Goal: Task Accomplishment & Management: Complete application form

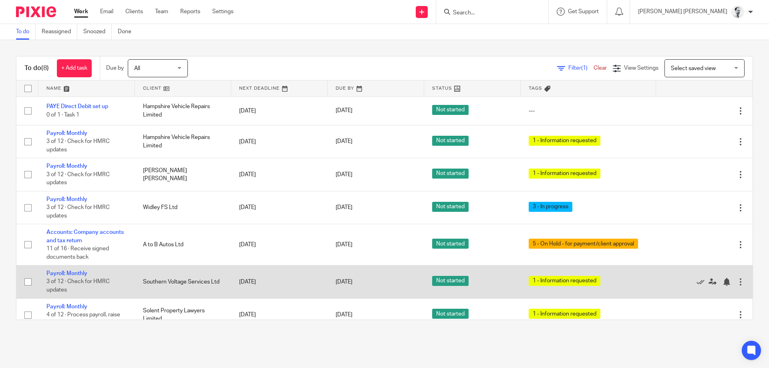
scroll to position [12, 0]
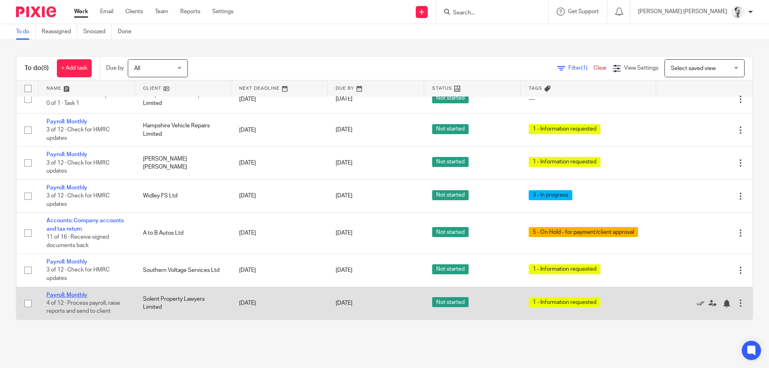
drag, startPoint x: 62, startPoint y: 299, endPoint x: 63, endPoint y: 293, distance: 5.8
click at [62, 297] on td "Payroll: Monthly 4 of 12 · Process payroll, raise reports and send to client" at bounding box center [86, 303] width 96 height 33
click at [63, 293] on link "Payroll: Monthly" at bounding box center [66, 295] width 41 height 6
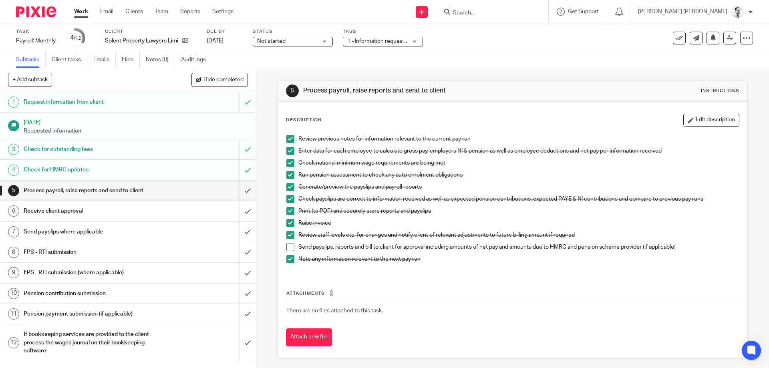
click at [293, 248] on span at bounding box center [290, 247] width 8 height 8
drag, startPoint x: 341, startPoint y: 244, endPoint x: 325, endPoint y: 243, distance: 15.3
click at [327, 243] on p "Send payslips, reports and bill to client for approval including amounts of net…" at bounding box center [518, 247] width 440 height 8
click at [325, 243] on p "Send payslips, reports and bill to client for approval including amounts of net…" at bounding box center [518, 247] width 440 height 8
drag, startPoint x: 347, startPoint y: 249, endPoint x: 390, endPoint y: 246, distance: 42.9
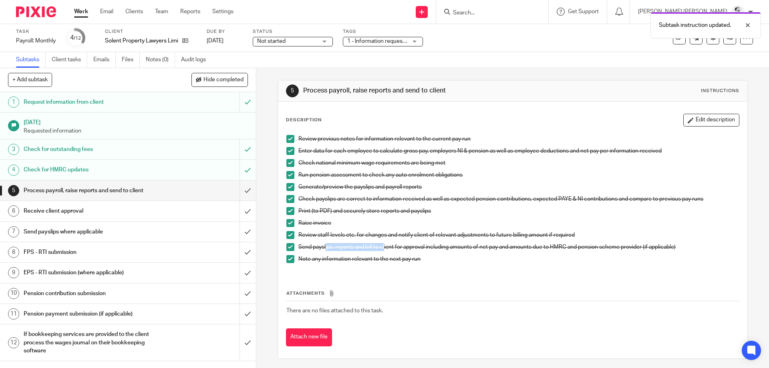
click at [387, 247] on p "Send payslips, reports and bill to client for approval including amounts of net…" at bounding box center [518, 247] width 440 height 8
drag, startPoint x: 390, startPoint y: 246, endPoint x: 378, endPoint y: 243, distance: 12.3
click at [390, 246] on p "Send payslips, reports and bill to client for approval including amounts of net…" at bounding box center [518, 247] width 440 height 8
drag, startPoint x: 378, startPoint y: 243, endPoint x: 348, endPoint y: 243, distance: 29.6
click at [372, 243] on p "Send payslips, reports and bill to client for approval including amounts of net…" at bounding box center [518, 247] width 440 height 8
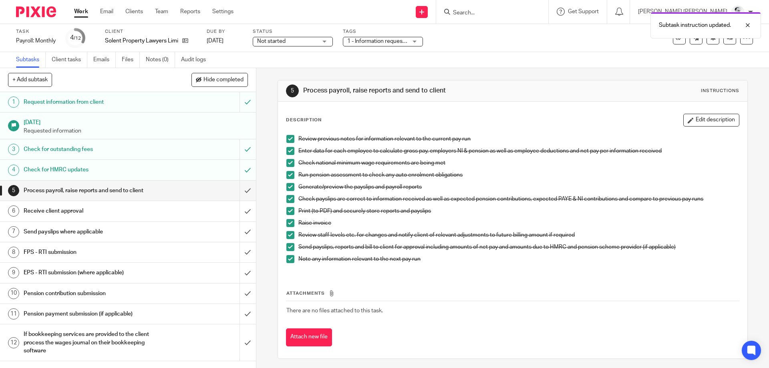
click at [348, 243] on p "Send payslips, reports and bill to client for approval including amounts of net…" at bounding box center [518, 247] width 440 height 8
click at [251, 193] on input "submit" at bounding box center [128, 191] width 256 height 20
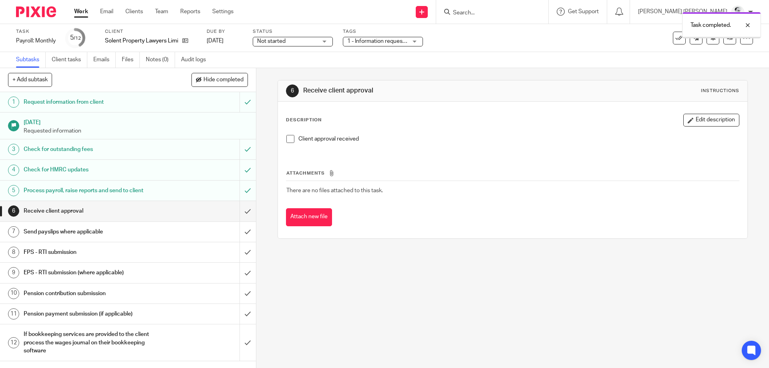
click at [377, 42] on span "1 - Information requested" at bounding box center [379, 41] width 64 height 6
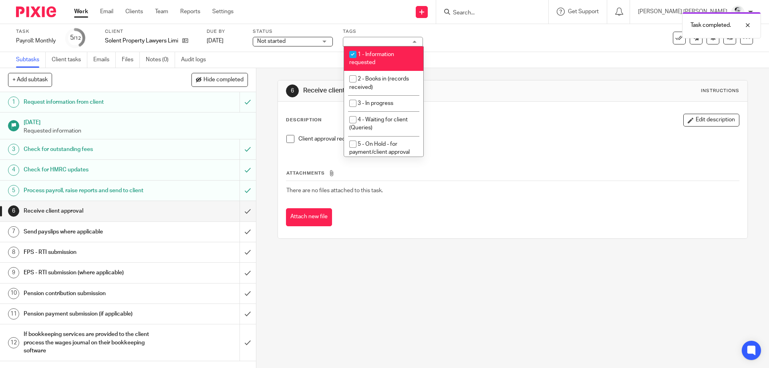
click at [382, 56] on span "1 - Information requested" at bounding box center [371, 59] width 45 height 14
checkbox input "false"
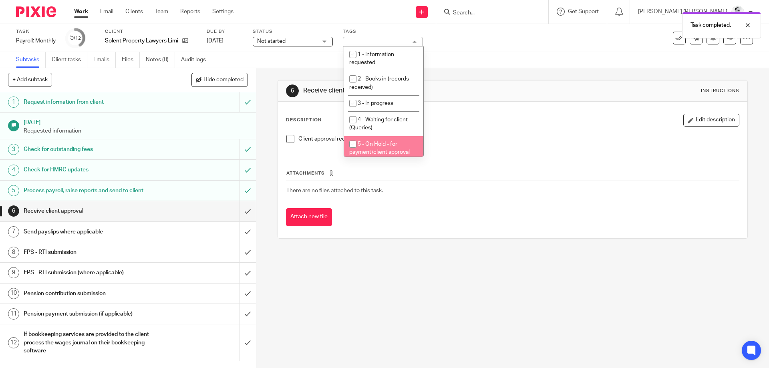
click at [381, 146] on span "5 - On Hold - for payment/client approval" at bounding box center [379, 148] width 60 height 14
checkbox input "true"
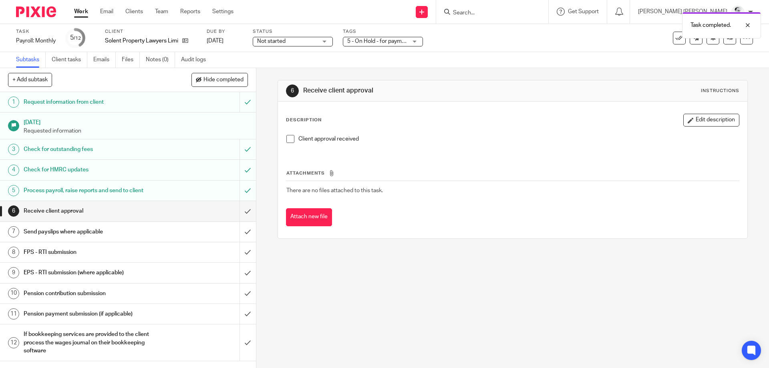
click at [644, 109] on div "Description Edit description Client approval received Attachments There are no …" at bounding box center [512, 170] width 469 height 136
click at [729, 39] on icon at bounding box center [730, 38] width 6 height 6
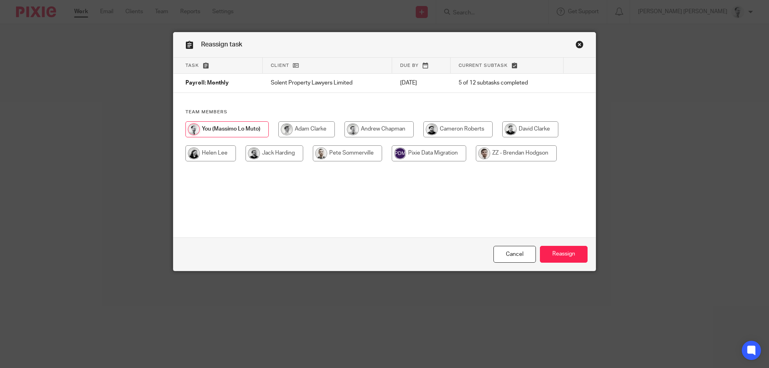
click at [344, 155] on input "radio" at bounding box center [347, 153] width 69 height 16
radio input "true"
click at [556, 251] on input "Reassign" at bounding box center [564, 254] width 48 height 17
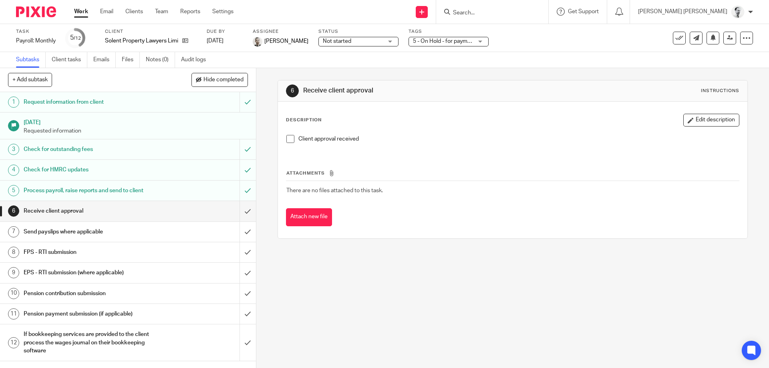
click at [81, 13] on link "Work" at bounding box center [81, 12] width 14 height 8
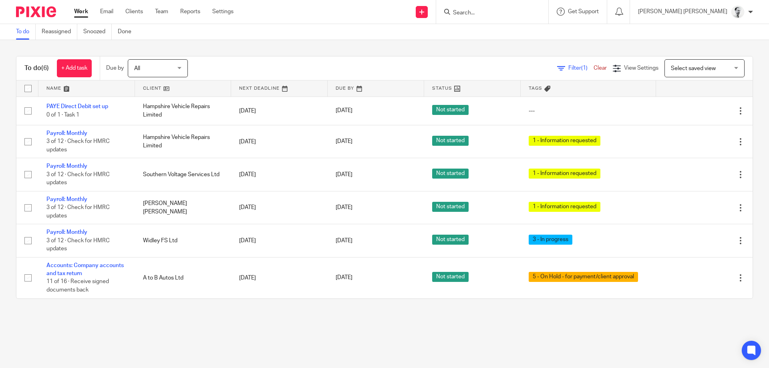
click at [513, 15] on input "Search" at bounding box center [488, 13] width 72 height 7
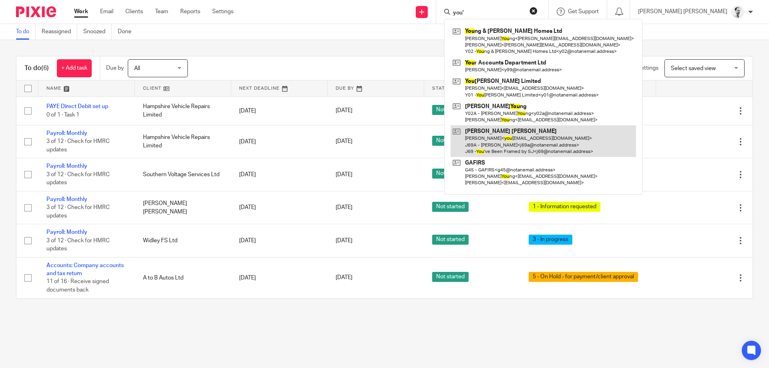
type input "you'"
click at [558, 145] on link at bounding box center [542, 141] width 185 height 32
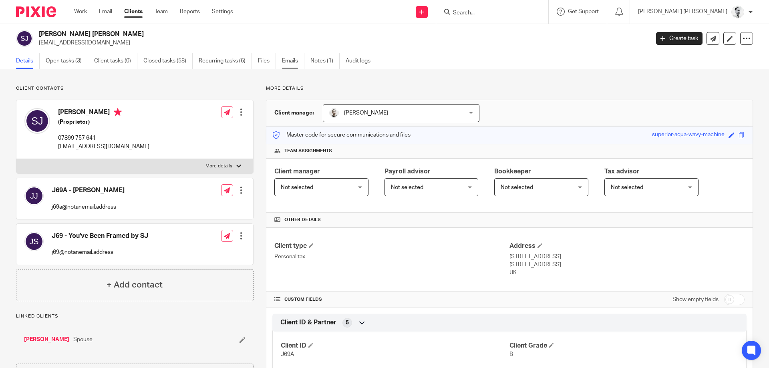
click at [292, 62] on link "Emails" at bounding box center [293, 61] width 22 height 16
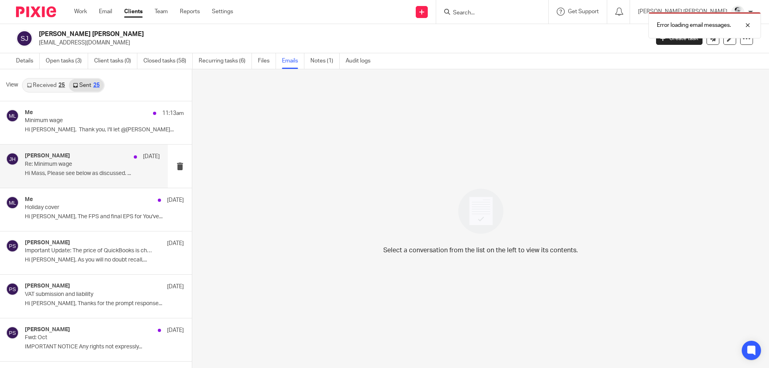
scroll to position [38, 0]
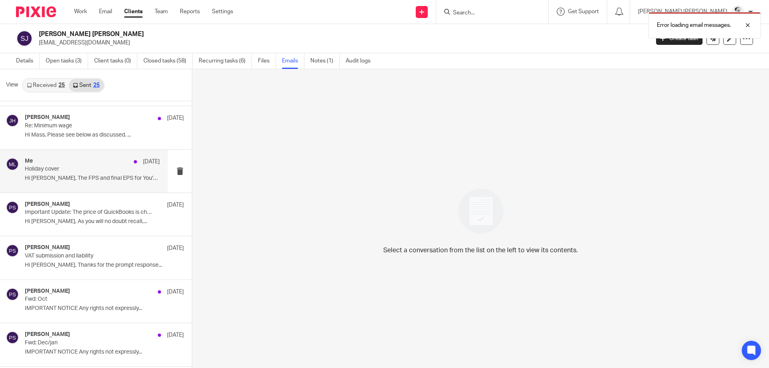
click at [130, 173] on div "Me 28 Mar Holiday cover Hi Pete, The FPS and final EPS for You've..." at bounding box center [92, 171] width 135 height 27
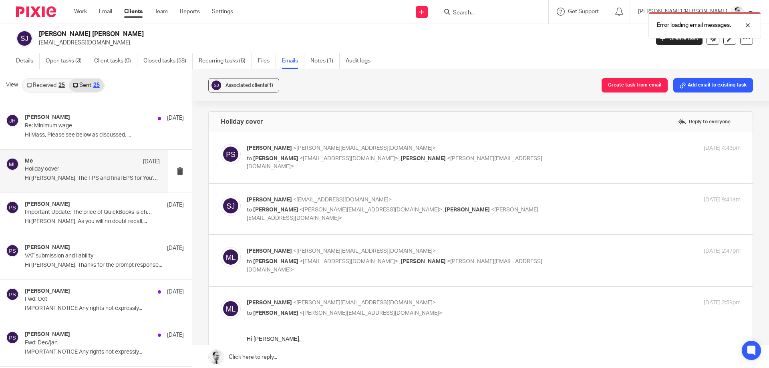
scroll to position [0, 0]
click at [363, 177] on label at bounding box center [481, 157] width 544 height 51
click at [221, 144] on input "checkbox" at bounding box center [220, 144] width 0 height 0
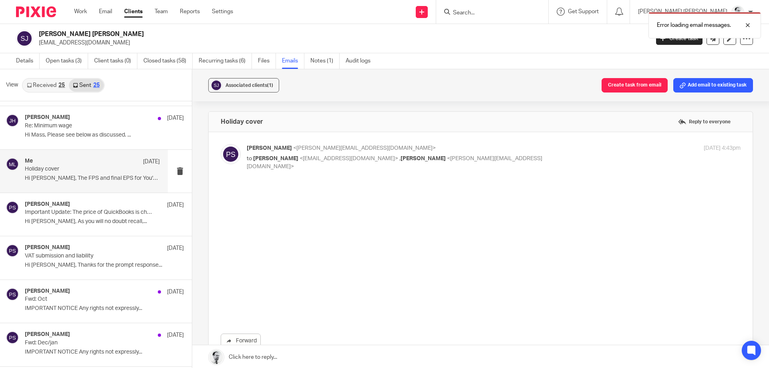
click at [355, 157] on span "<youvebeenframedsj@gmail.com>" at bounding box center [348, 159] width 98 height 6
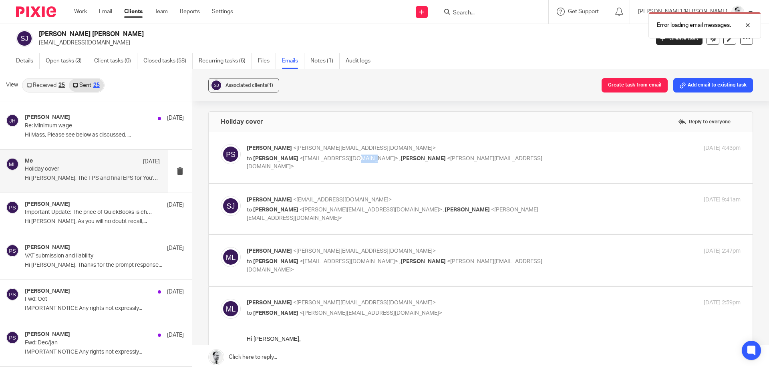
click at [355, 157] on span "<youvebeenframedsj@gmail.com>" at bounding box center [348, 159] width 98 height 6
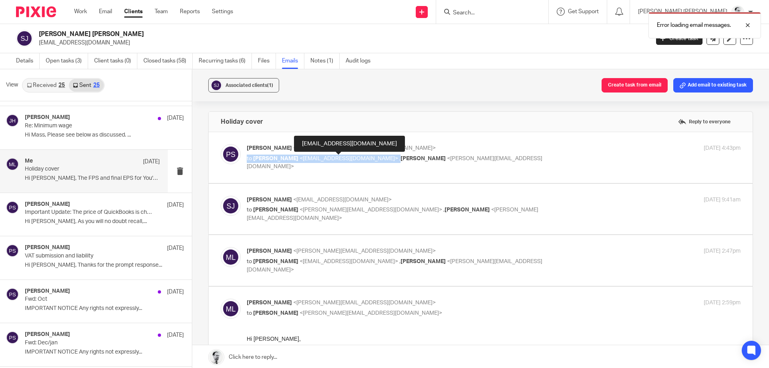
click at [355, 157] on span "<youvebeenframedsj@gmail.com>" at bounding box center [348, 159] width 98 height 6
click at [323, 157] on span "<youvebeenframedsj@gmail.com>" at bounding box center [348, 159] width 98 height 6
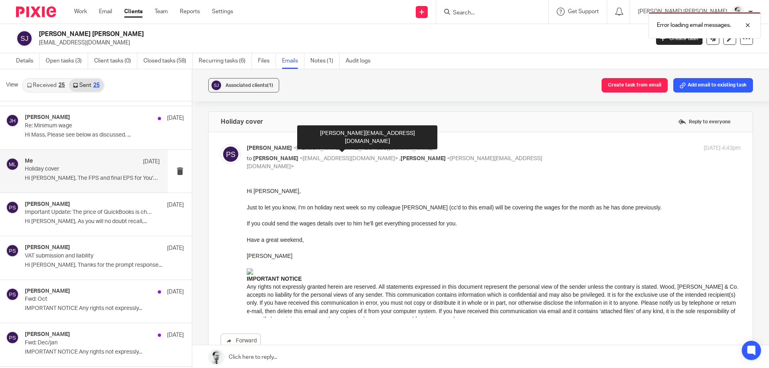
click at [323, 150] on span "<p.sommerville@woodhicks.co.uk>" at bounding box center [364, 148] width 143 height 6
checkbox input "false"
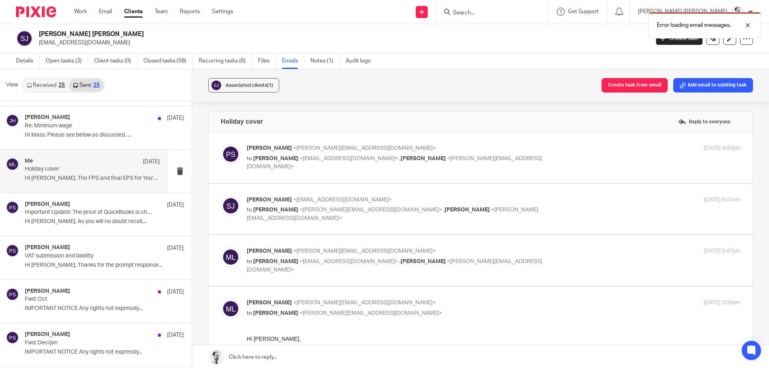
scroll to position [77, 0]
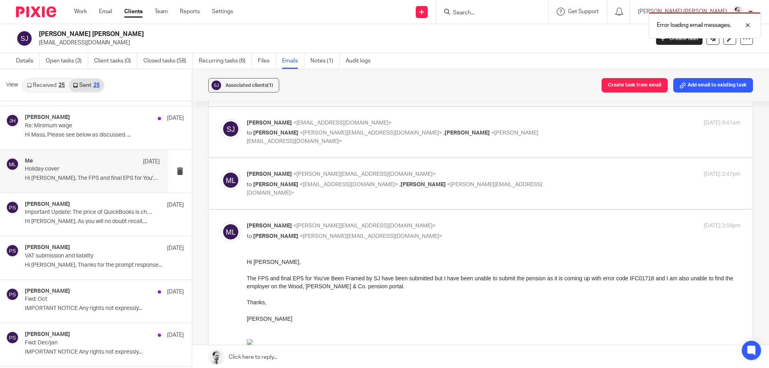
click at [325, 177] on p "Massimo Lo-Muto <m.lo-muto@woodhicks.co.uk>" at bounding box center [411, 174] width 329 height 8
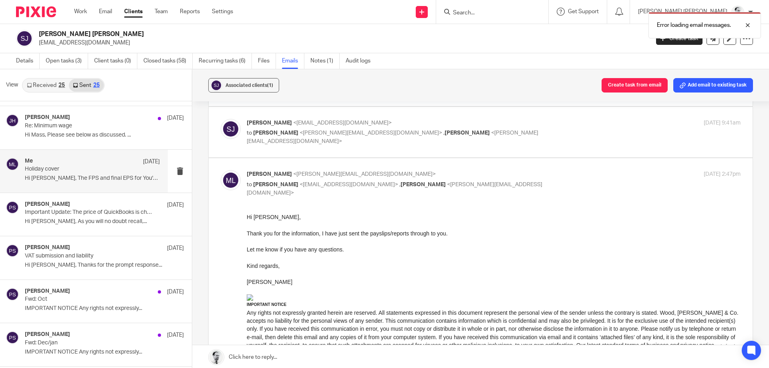
scroll to position [0, 0]
click at [325, 177] on p "Massimo Lo-Muto <m.lo-muto@woodhicks.co.uk>" at bounding box center [411, 174] width 329 height 8
checkbox input "false"
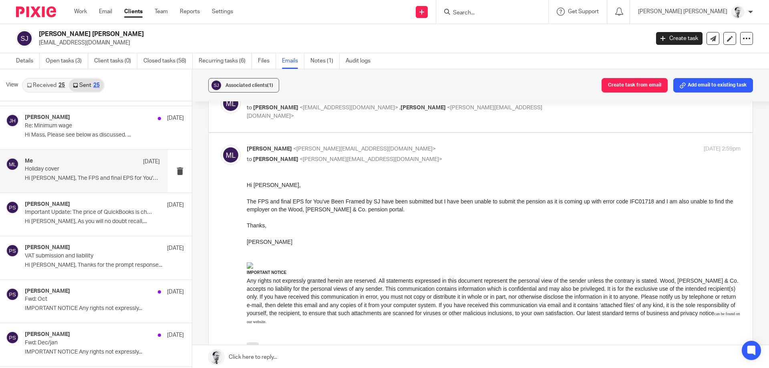
scroll to position [286, 0]
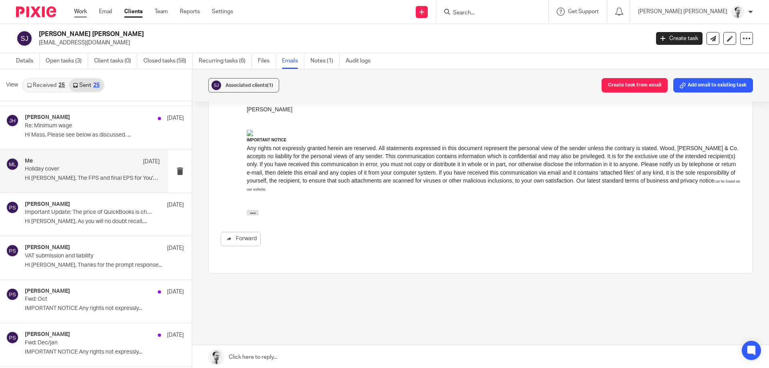
click at [86, 13] on link "Work" at bounding box center [80, 12] width 13 height 8
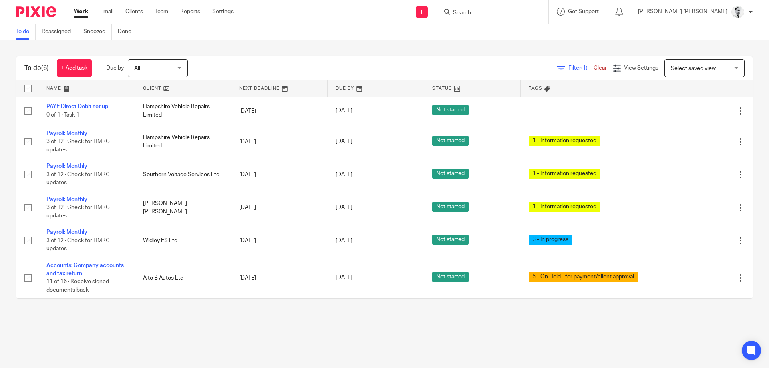
click at [537, 9] on form at bounding box center [494, 12] width 85 height 10
click at [537, 17] on form at bounding box center [494, 12] width 85 height 10
click at [524, 13] on input "Search" at bounding box center [488, 13] width 72 height 7
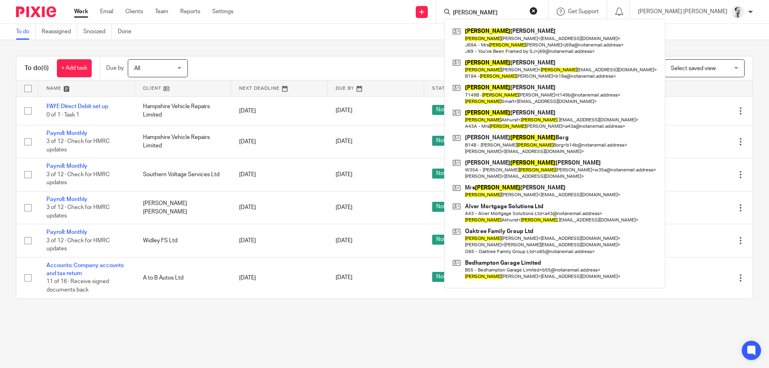
type input "Sarah"
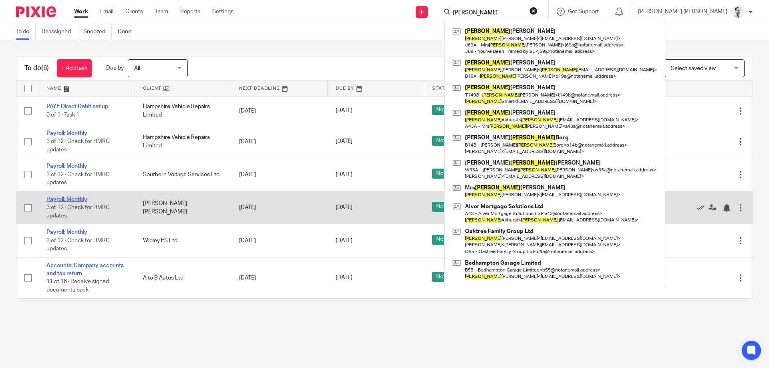
click at [64, 198] on link "Payroll: Monthly" at bounding box center [66, 200] width 41 height 6
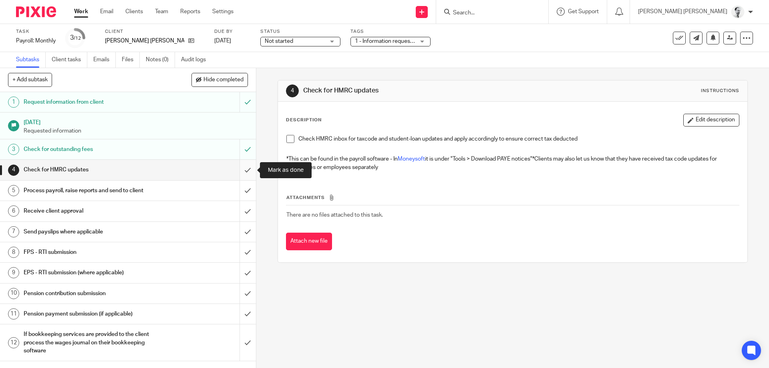
click at [251, 169] on input "submit" at bounding box center [128, 170] width 256 height 20
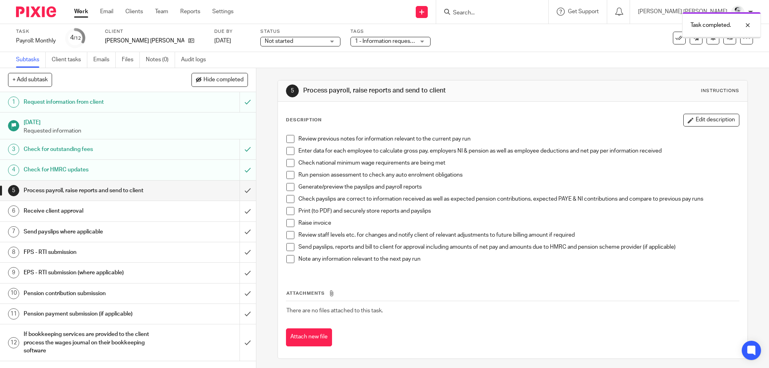
click at [289, 256] on span at bounding box center [290, 259] width 8 height 8
click at [290, 247] on span at bounding box center [290, 247] width 8 height 8
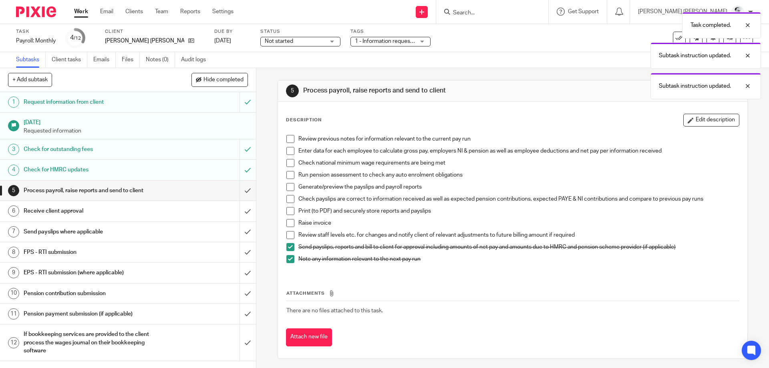
click at [290, 247] on span at bounding box center [290, 247] width 8 height 8
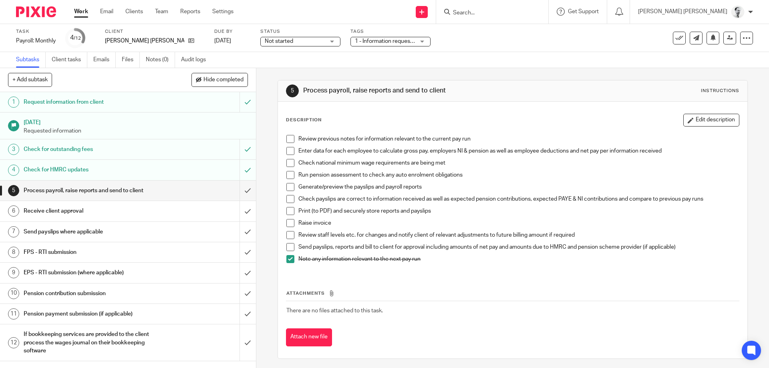
click at [292, 246] on span at bounding box center [290, 247] width 8 height 8
click at [291, 237] on span at bounding box center [290, 235] width 8 height 8
click at [287, 221] on span at bounding box center [290, 223] width 8 height 8
click at [292, 247] on span at bounding box center [290, 247] width 8 height 8
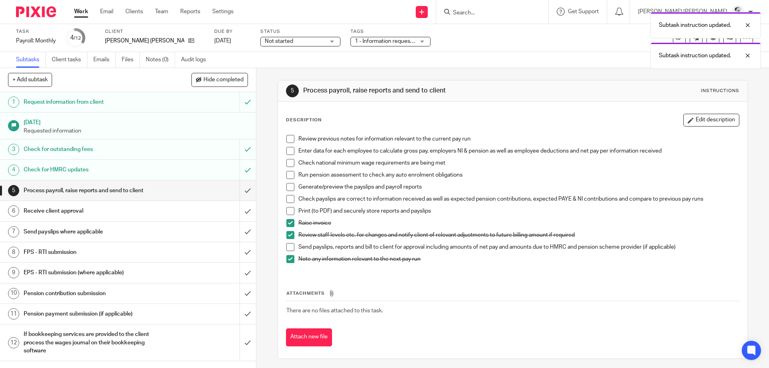
click at [294, 212] on span at bounding box center [290, 211] width 8 height 8
click at [289, 200] on span at bounding box center [290, 199] width 8 height 8
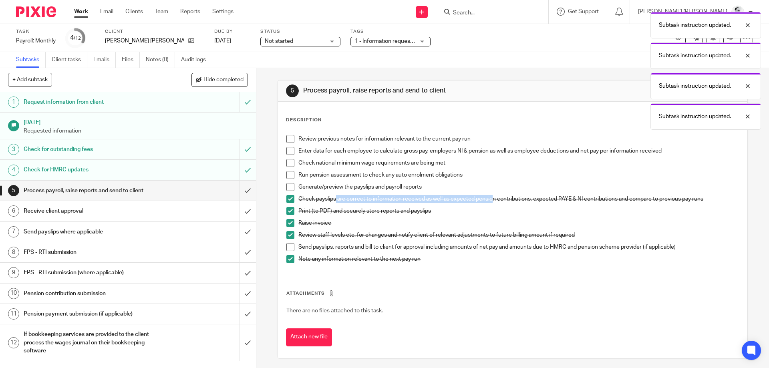
drag, startPoint x: 337, startPoint y: 196, endPoint x: 512, endPoint y: 193, distance: 174.6
click at [511, 193] on div "Review previous notes for information relevant to the current pay run Enter dat…" at bounding box center [512, 202] width 460 height 142
click at [512, 193] on div "Generate/preview the payslips and payroll reports" at bounding box center [518, 189] width 440 height 12
click at [410, 199] on p "Check payslips are correct to information received as well as expected pension …" at bounding box center [518, 199] width 440 height 8
drag, startPoint x: 410, startPoint y: 199, endPoint x: 475, endPoint y: 195, distance: 64.6
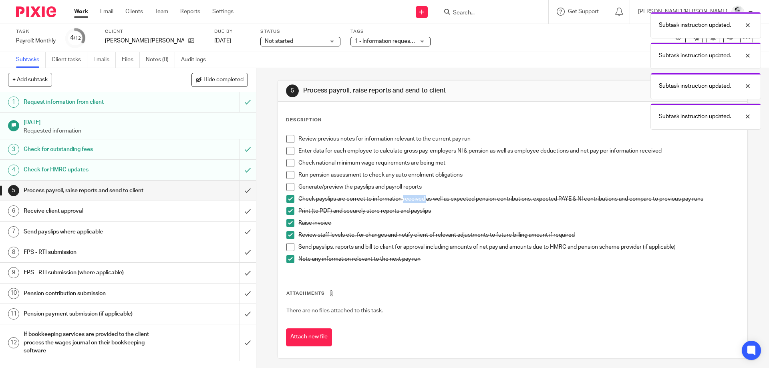
click at [470, 195] on p "Check payslips are correct to information received as well as expected pension …" at bounding box center [518, 199] width 440 height 8
click at [485, 195] on div "Generate/preview the payslips and payroll reports" at bounding box center [518, 189] width 440 height 12
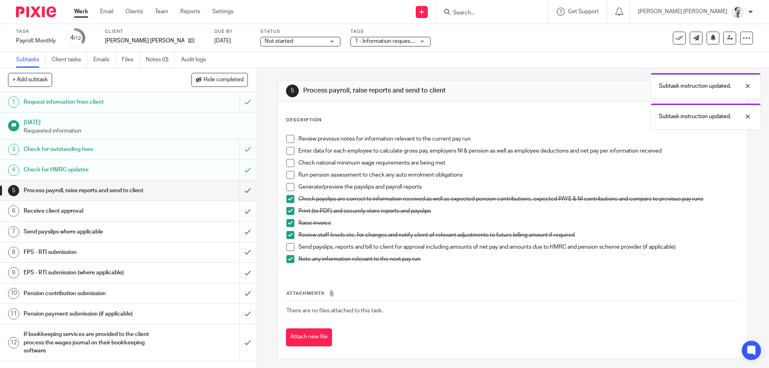
click at [465, 195] on p "Check payslips are correct to information received as well as expected pension …" at bounding box center [518, 199] width 440 height 8
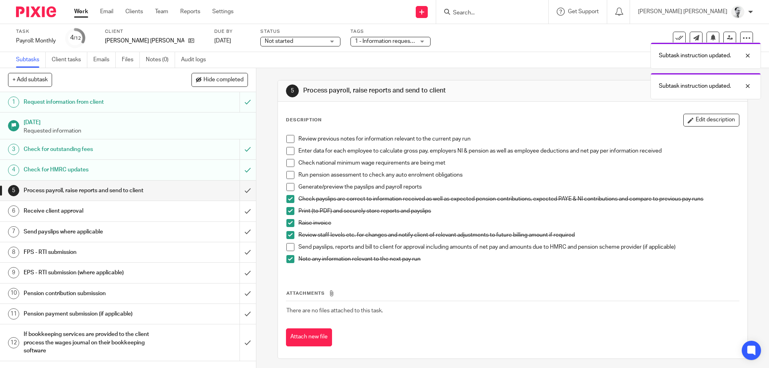
click at [467, 202] on p "Check payslips are correct to information received as well as expected pension …" at bounding box center [518, 199] width 440 height 8
drag, startPoint x: 449, startPoint y: 193, endPoint x: 438, endPoint y: 193, distance: 10.4
click at [438, 193] on div "Generate/preview the payslips and payroll reports" at bounding box center [518, 189] width 440 height 12
click at [398, 188] on p "Generate/preview the payslips and payroll reports" at bounding box center [518, 187] width 440 height 8
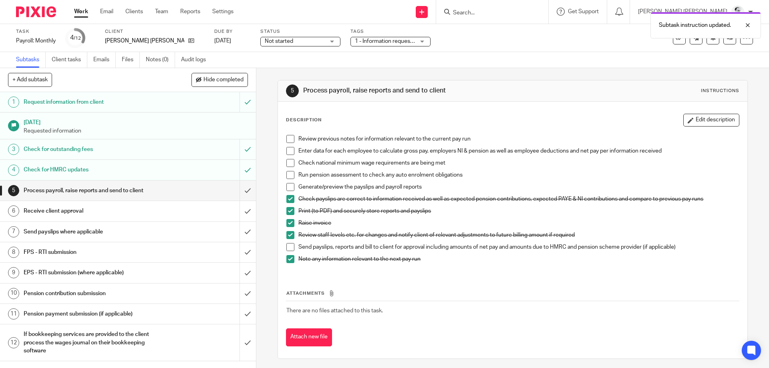
click at [441, 197] on p "Check payslips are correct to information received as well as expected pension …" at bounding box center [518, 199] width 440 height 8
drag, startPoint x: 388, startPoint y: 185, endPoint x: 450, endPoint y: 183, distance: 61.7
click at [450, 183] on p "Generate/preview the payslips and payroll reports" at bounding box center [518, 187] width 440 height 8
drag, startPoint x: 442, startPoint y: 185, endPoint x: 331, endPoint y: 185, distance: 110.5
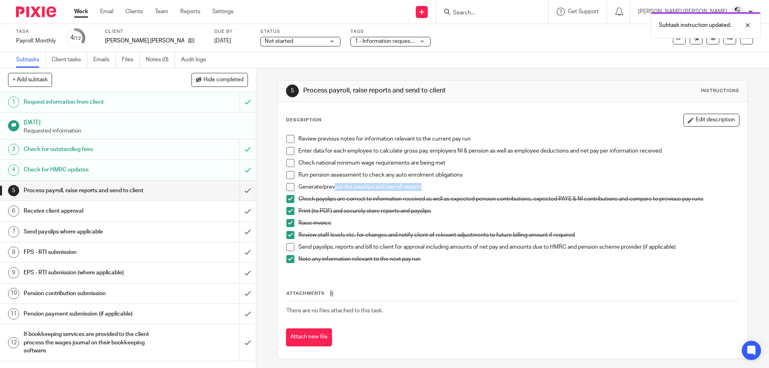
click at [332, 185] on p "Generate/preview the payslips and payroll reports" at bounding box center [518, 187] width 440 height 8
click at [331, 185] on p "Generate/preview the payslips and payroll reports" at bounding box center [518, 187] width 440 height 8
click at [459, 187] on p "Generate/preview the payslips and payroll reports" at bounding box center [518, 187] width 440 height 8
drag, startPoint x: 459, startPoint y: 187, endPoint x: 301, endPoint y: 189, distance: 158.5
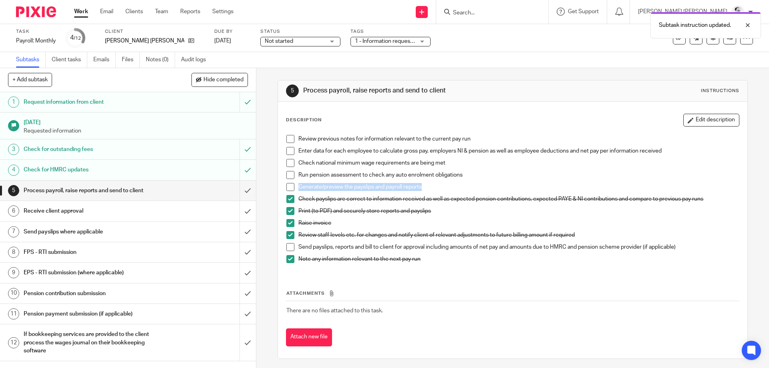
click at [301, 189] on p "Generate/preview the payslips and payroll reports" at bounding box center [518, 187] width 440 height 8
click at [333, 187] on p "Generate/preview the payslips and payroll reports" at bounding box center [518, 187] width 440 height 8
click at [294, 187] on span at bounding box center [290, 187] width 8 height 8
click at [289, 178] on span at bounding box center [290, 175] width 8 height 8
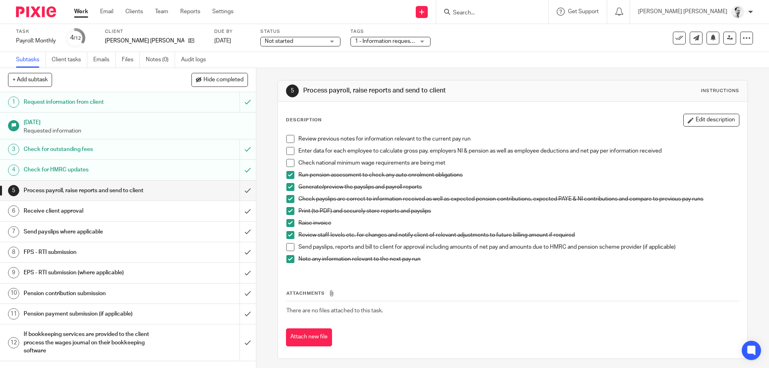
click at [289, 161] on span at bounding box center [290, 163] width 8 height 8
click at [290, 151] on span at bounding box center [290, 151] width 8 height 8
click at [285, 140] on div "Review previous notes for information relevant to the current pay run Enter dat…" at bounding box center [512, 202] width 460 height 142
click at [292, 138] on span at bounding box center [290, 139] width 8 height 8
click at [288, 247] on span at bounding box center [290, 247] width 8 height 8
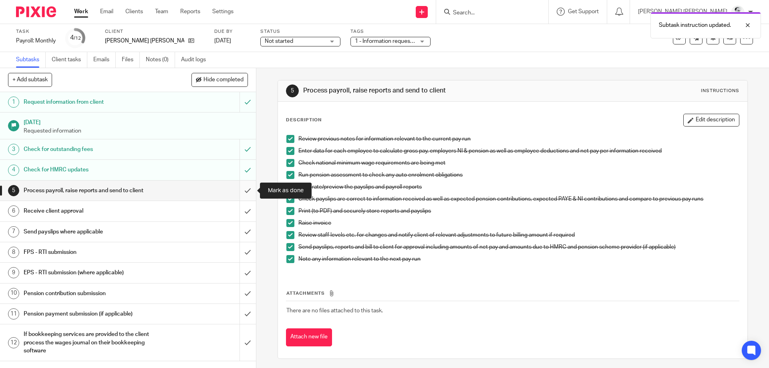
click at [246, 189] on input "submit" at bounding box center [128, 191] width 256 height 20
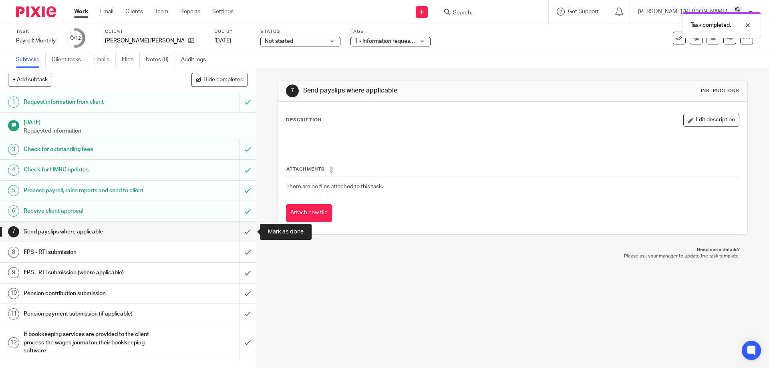
click at [250, 231] on input "submit" at bounding box center [128, 232] width 256 height 20
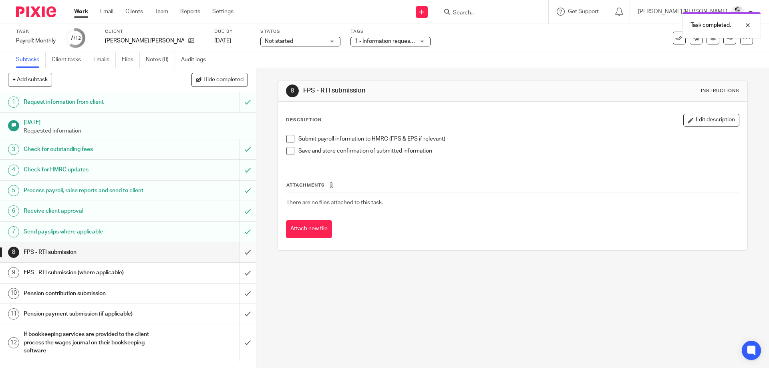
click at [251, 251] on input "submit" at bounding box center [128, 252] width 256 height 20
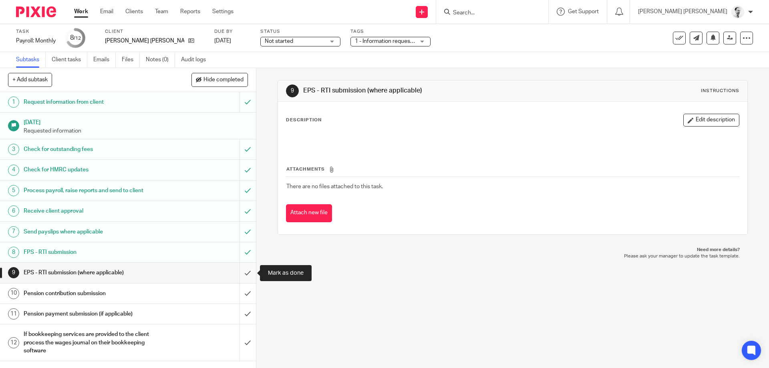
click at [245, 272] on input "submit" at bounding box center [128, 273] width 256 height 20
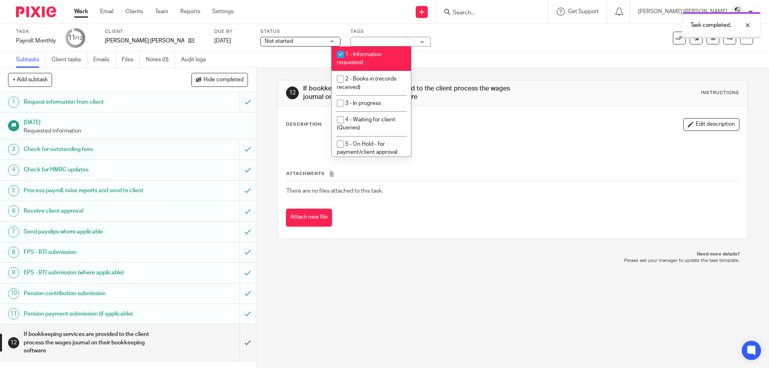
click at [377, 57] on span "1 - Information requested" at bounding box center [359, 59] width 45 height 14
checkbox input "false"
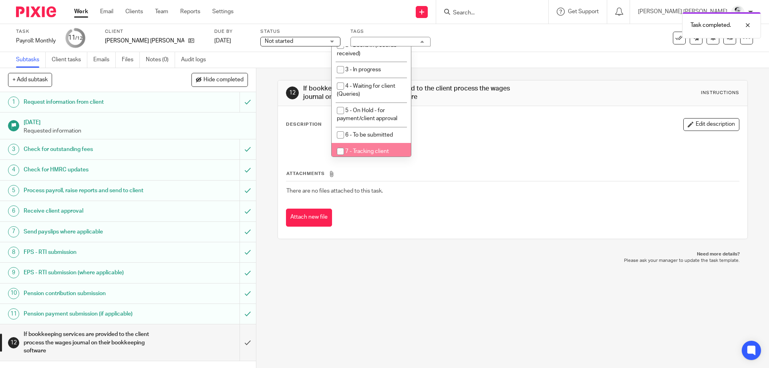
scroll to position [101, 0]
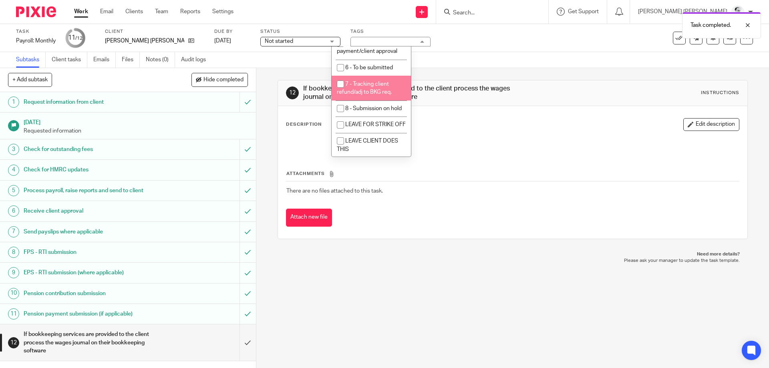
click at [388, 87] on span "7 - Tracking client refund/adj to BKG req." at bounding box center [364, 88] width 55 height 14
checkbox input "true"
click at [530, 174] on th "Attachments" at bounding box center [512, 176] width 453 height 12
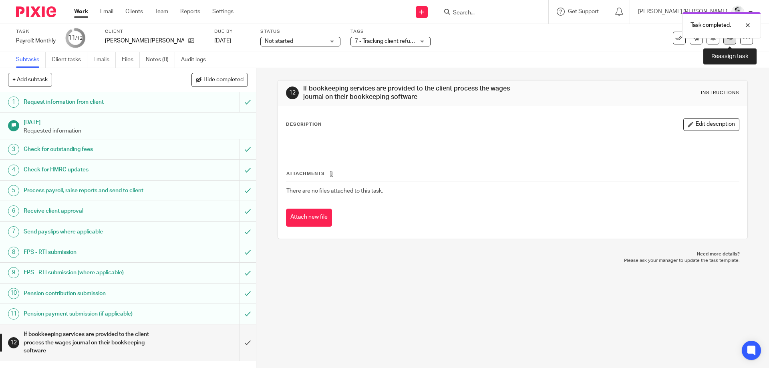
click at [725, 41] on link at bounding box center [729, 38] width 13 height 13
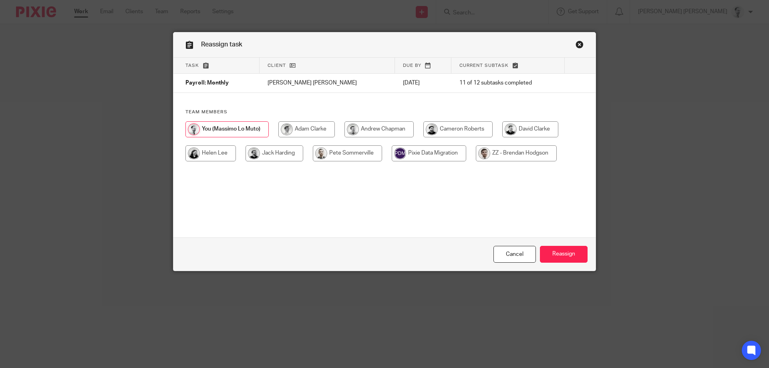
click at [335, 153] on input "radio" at bounding box center [347, 153] width 69 height 16
radio input "true"
click at [557, 256] on input "Reassign" at bounding box center [564, 254] width 48 height 17
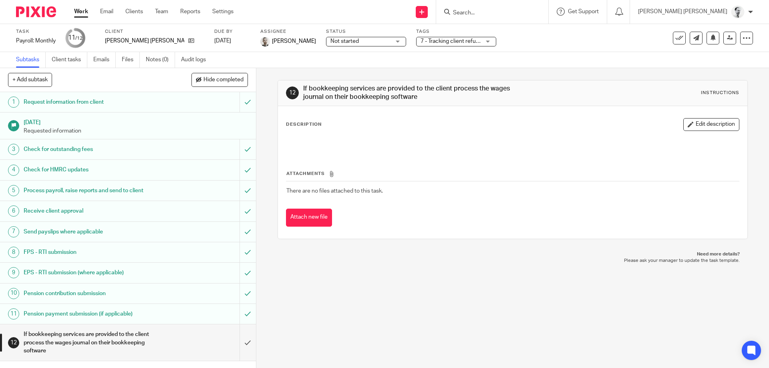
click at [74, 13] on link "Work" at bounding box center [81, 12] width 14 height 8
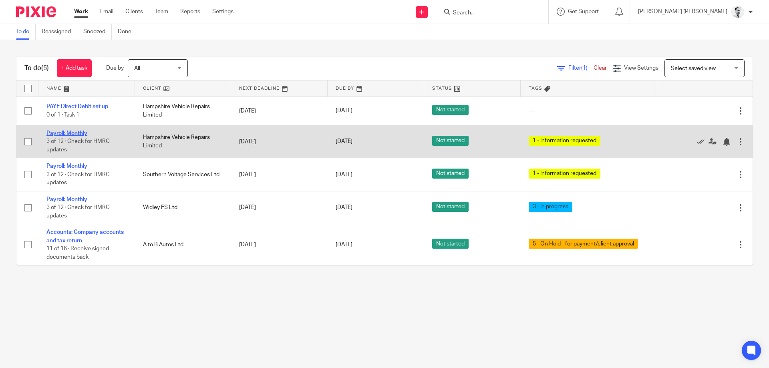
click at [70, 132] on link "Payroll: Monthly" at bounding box center [66, 133] width 41 height 6
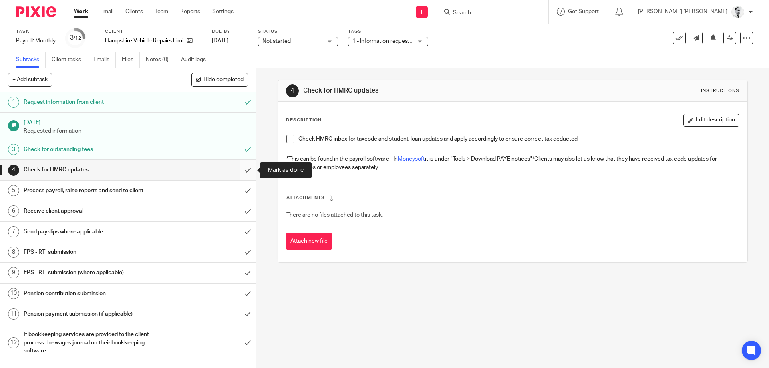
click at [249, 169] on input "submit" at bounding box center [128, 170] width 256 height 20
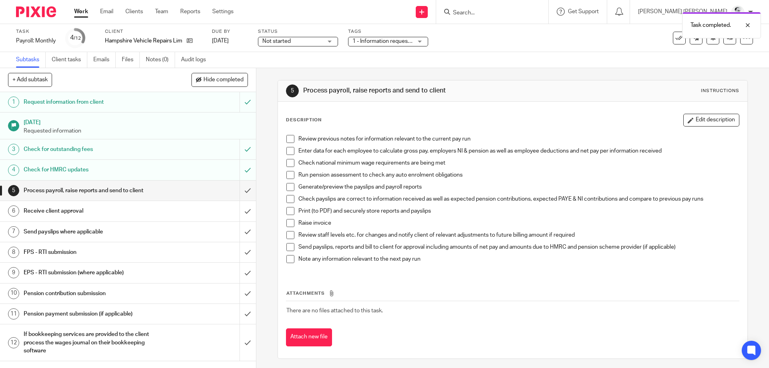
click at [287, 137] on span at bounding box center [290, 139] width 8 height 8
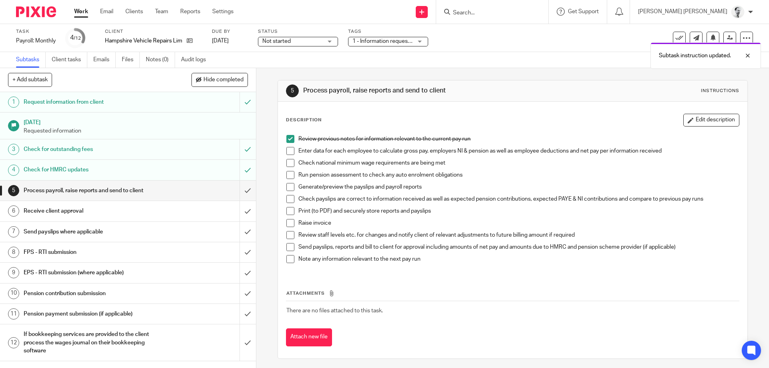
click at [291, 163] on span at bounding box center [290, 163] width 8 height 8
click at [290, 174] on span at bounding box center [290, 175] width 8 height 8
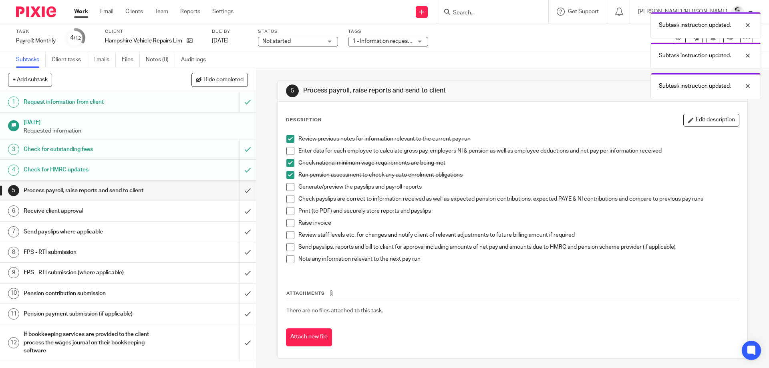
click at [290, 185] on span at bounding box center [290, 187] width 8 height 8
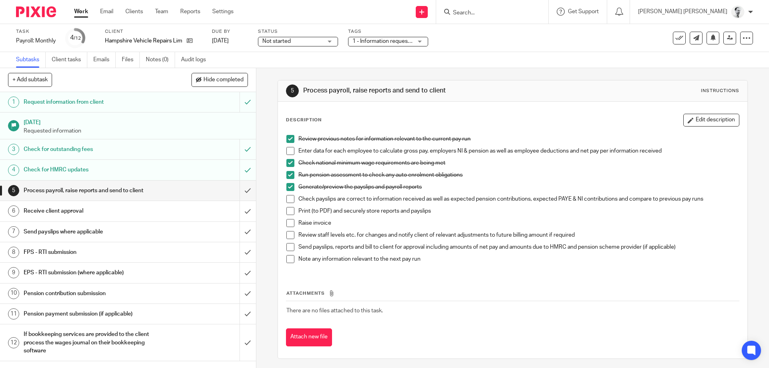
click at [295, 201] on li "Check payslips are correct to information received as well as expected pension …" at bounding box center [512, 201] width 452 height 12
click at [293, 203] on li "Check payslips are correct to information received as well as expected pension …" at bounding box center [512, 201] width 452 height 12
click at [288, 216] on li "Print (to PDF) and securely store reports and payslips" at bounding box center [512, 213] width 452 height 12
click at [289, 207] on li "Check payslips are correct to information received as well as expected pension …" at bounding box center [512, 201] width 452 height 12
click at [292, 198] on span at bounding box center [290, 199] width 8 height 8
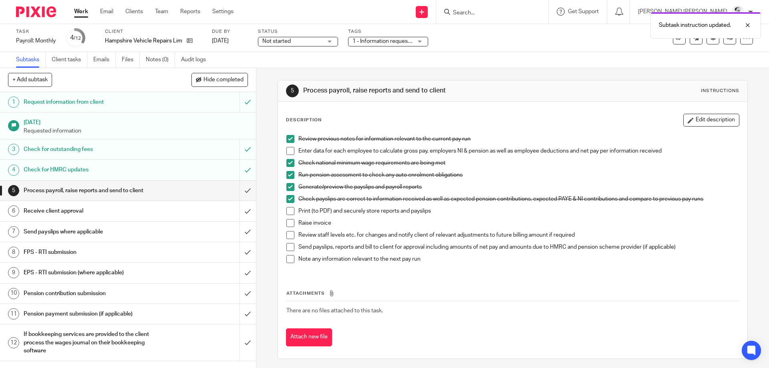
click at [288, 211] on span at bounding box center [290, 211] width 8 height 8
click at [290, 219] on span at bounding box center [290, 223] width 8 height 8
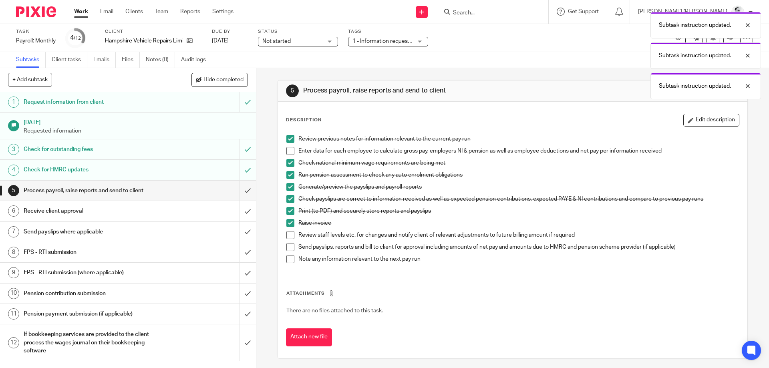
click at [289, 236] on span at bounding box center [290, 235] width 8 height 8
click at [289, 261] on span at bounding box center [290, 259] width 8 height 8
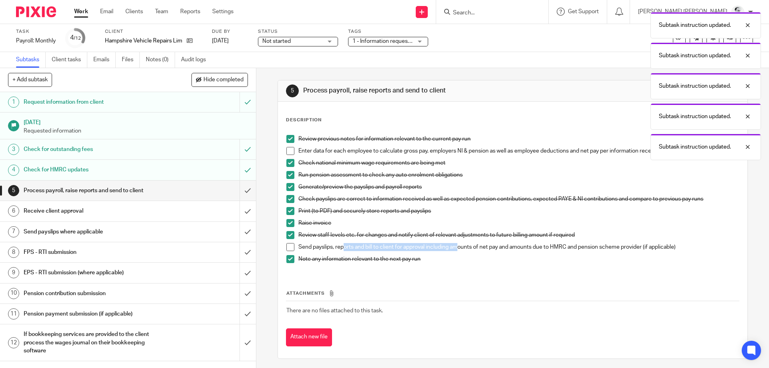
drag, startPoint x: 343, startPoint y: 250, endPoint x: 519, endPoint y: 253, distance: 175.4
click at [515, 253] on div "Send payslips, reports and bill to client for approval including amounts of net…" at bounding box center [518, 249] width 440 height 12
click at [522, 253] on div "Send payslips, reports and bill to client for approval including amounts of net…" at bounding box center [518, 249] width 440 height 12
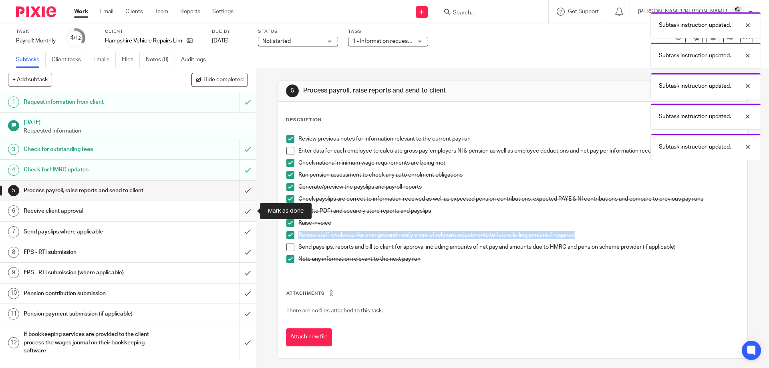
click at [240, 212] on input "submit" at bounding box center [128, 211] width 256 height 20
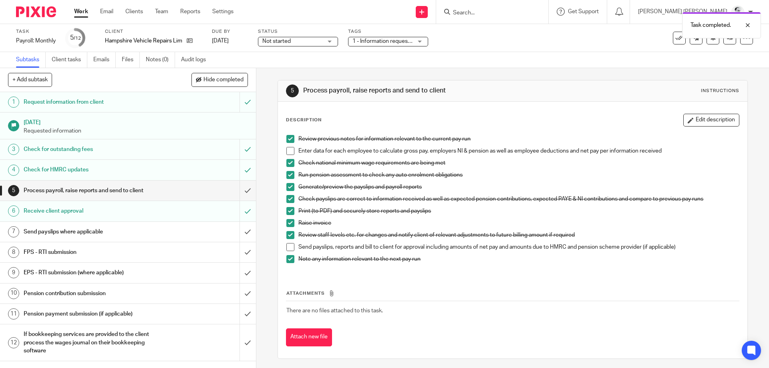
click at [372, 42] on span "1 - Information requested" at bounding box center [384, 41] width 64 height 6
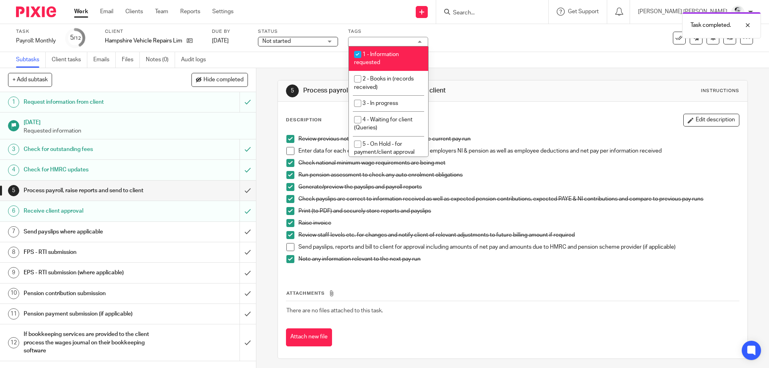
click at [384, 61] on li "1 - Information requested" at bounding box center [388, 58] width 79 height 24
checkbox input "false"
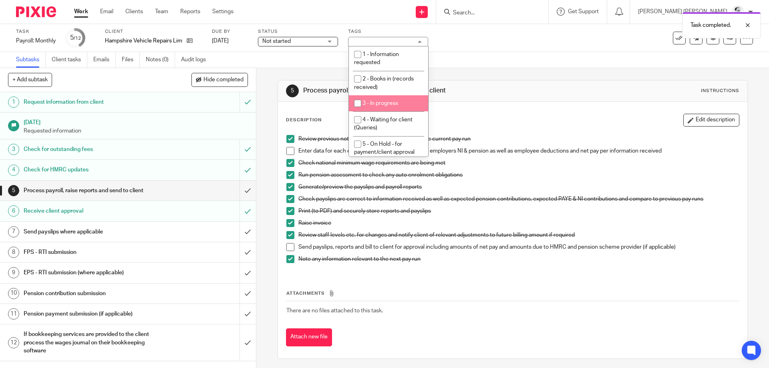
click at [389, 103] on span "3 - In progress" at bounding box center [380, 103] width 36 height 6
checkbox input "true"
click at [475, 100] on div "5 Process payroll, raise reports and send to client Instructions" at bounding box center [512, 90] width 469 height 21
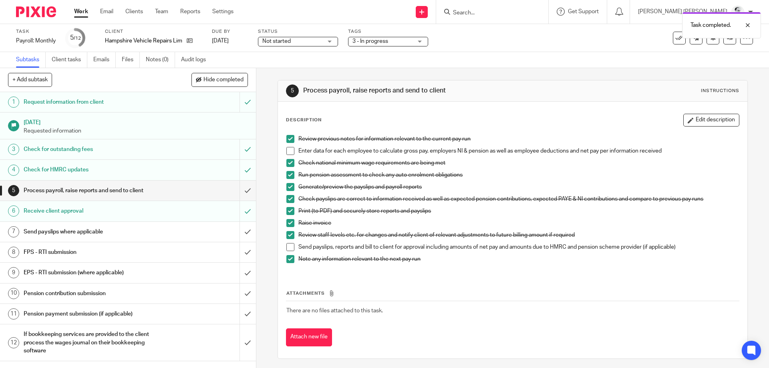
click at [79, 16] on div "Work Email Clients Team Reports Settings Work Email Clients Team Reports Settin…" at bounding box center [155, 12] width 179 height 24
click at [80, 14] on link "Work" at bounding box center [81, 12] width 14 height 8
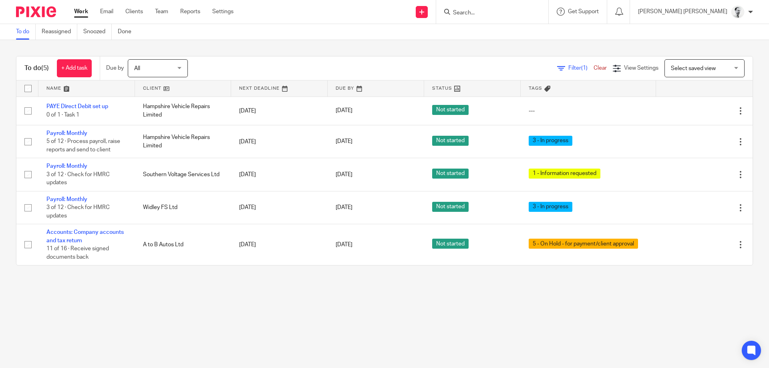
click at [101, 31] on link "Snoozed" at bounding box center [97, 32] width 28 height 16
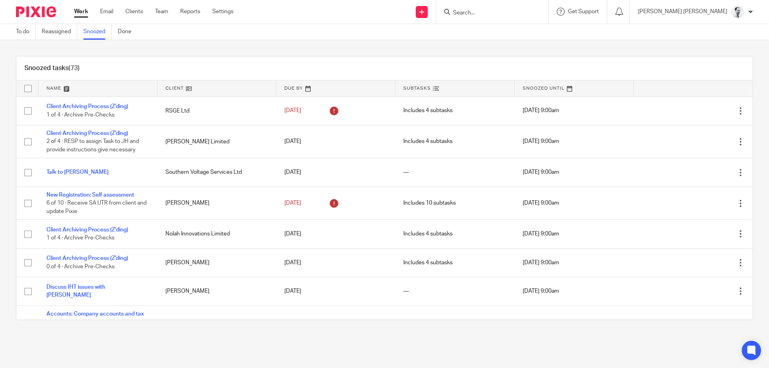
click at [304, 88] on link at bounding box center [335, 88] width 119 height 16
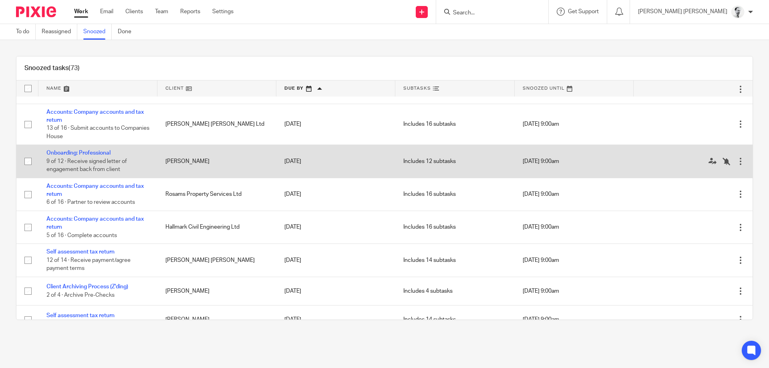
scroll to position [269, 0]
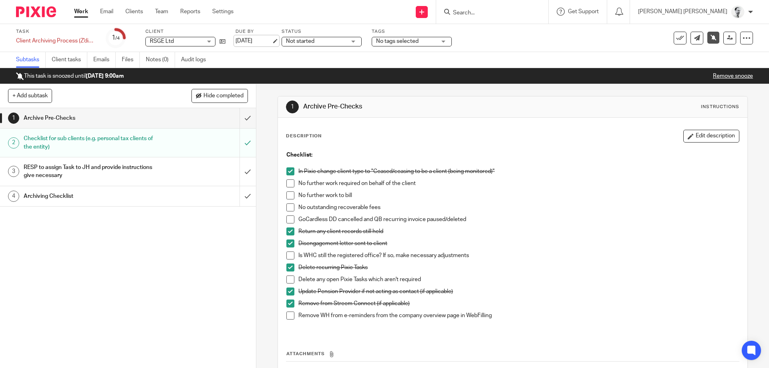
click at [249, 38] on link "[DATE]" at bounding box center [253, 41] width 36 height 8
click at [251, 39] on link "1 Jan 2026" at bounding box center [253, 41] width 36 height 8
click at [438, 41] on div "Deadline updated. Deadline updated." at bounding box center [572, 38] width 376 height 61
click at [236, 35] on div "Due by 2 Jan 2026" at bounding box center [253, 37] width 36 height 19
click at [247, 38] on link "2 Jan 2026" at bounding box center [253, 41] width 36 height 8
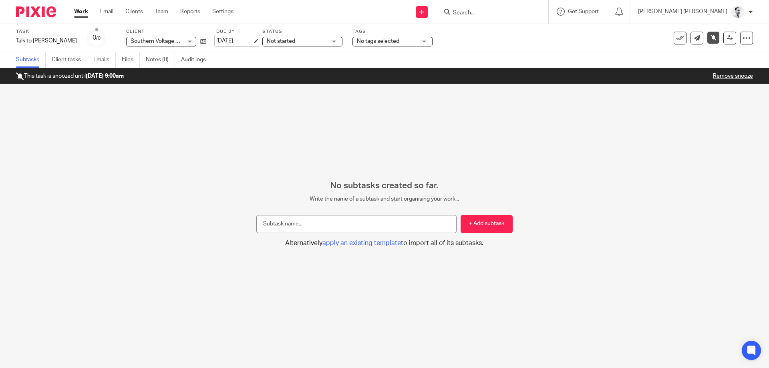
click at [216, 40] on link "[DATE]" at bounding box center [234, 41] width 36 height 8
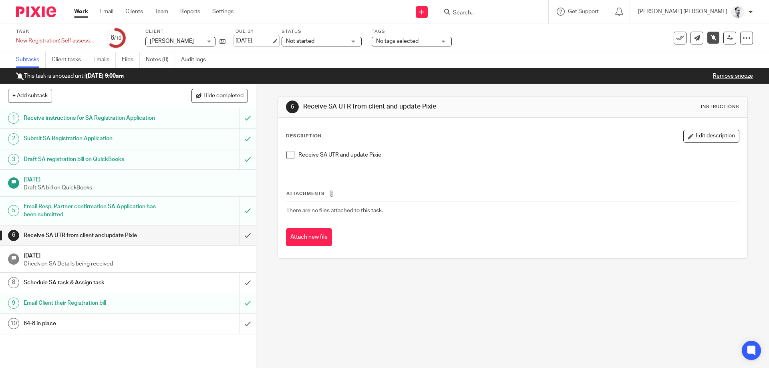
click at [257, 40] on link "[DATE]" at bounding box center [253, 41] width 36 height 8
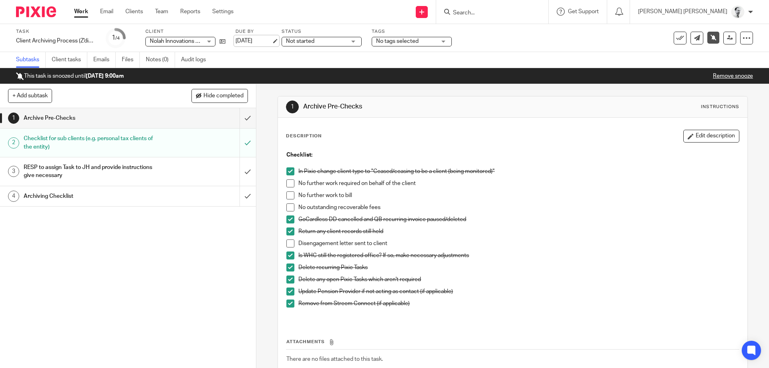
click at [248, 38] on link "[DATE]" at bounding box center [253, 41] width 36 height 8
click at [254, 43] on link "[DATE]" at bounding box center [253, 41] width 36 height 8
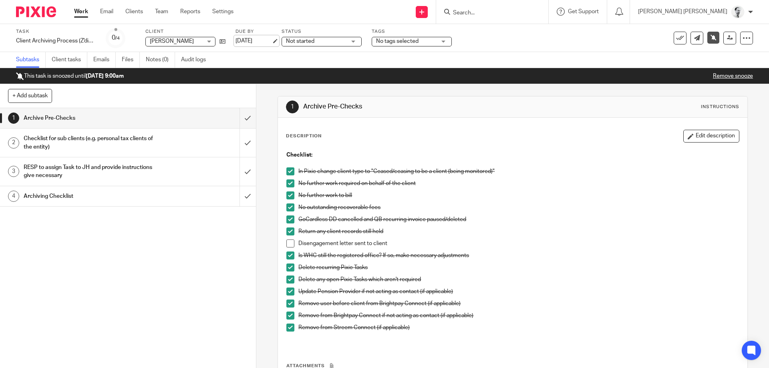
click at [248, 38] on link "[DATE]" at bounding box center [253, 41] width 36 height 8
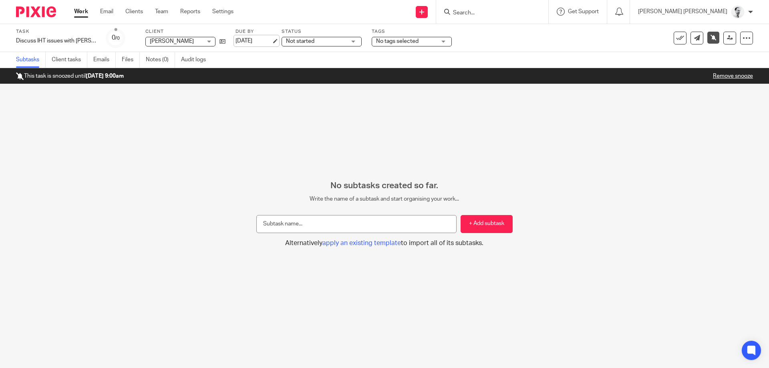
click at [247, 44] on link "[DATE]" at bounding box center [253, 41] width 36 height 8
click at [235, 35] on div "Due by 2 Oct 2025" at bounding box center [253, 37] width 36 height 19
click at [235, 37] on link "2 Oct 2025" at bounding box center [253, 41] width 36 height 8
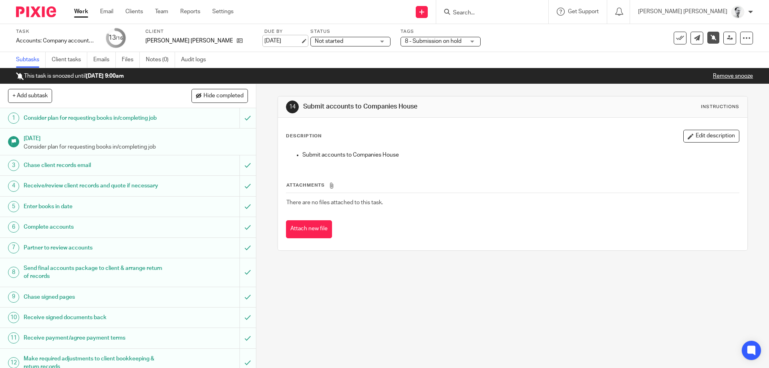
click at [264, 41] on link "[DATE]" at bounding box center [282, 41] width 36 height 8
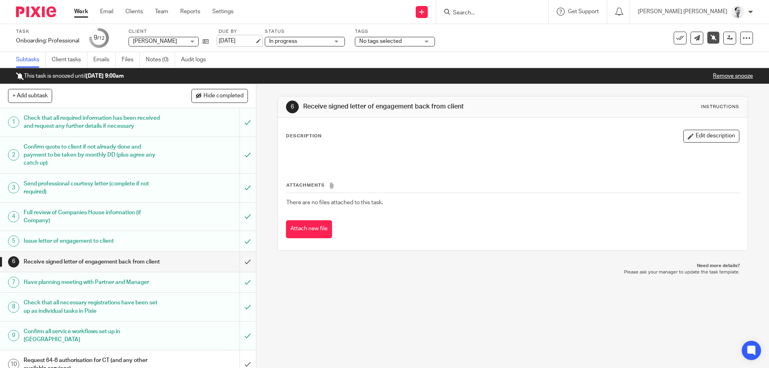
click at [243, 41] on link "[DATE]" at bounding box center [237, 41] width 36 height 8
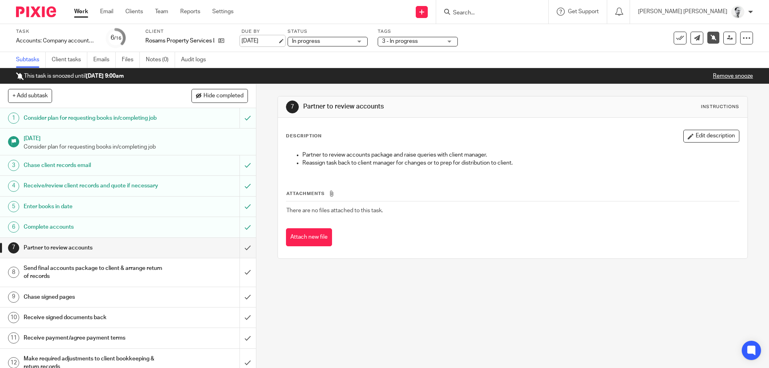
click at [257, 42] on link "[DATE]" at bounding box center [259, 41] width 36 height 8
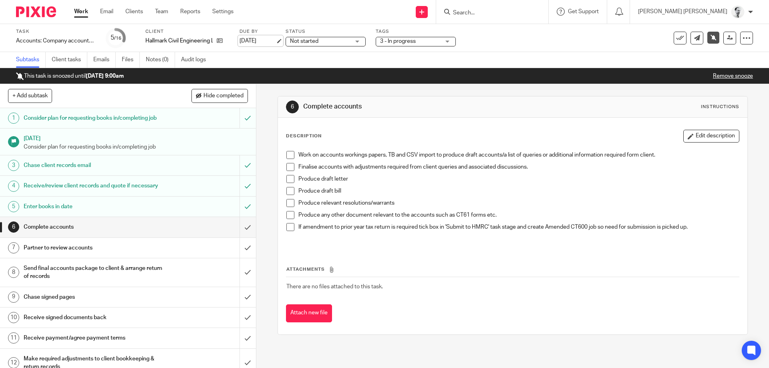
click at [253, 39] on link "[DATE]" at bounding box center [257, 41] width 36 height 8
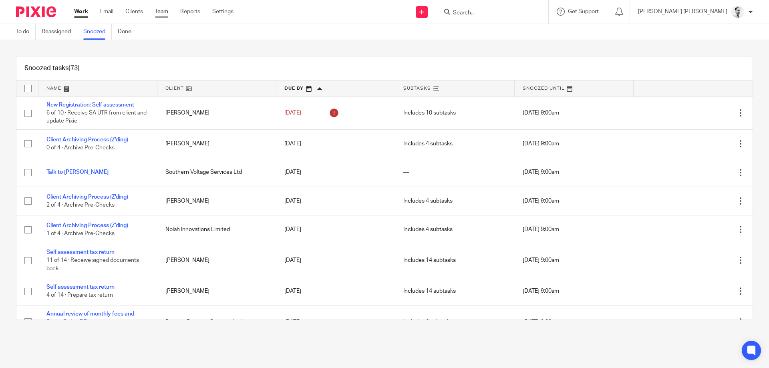
click at [160, 14] on link "Team" at bounding box center [161, 12] width 13 height 8
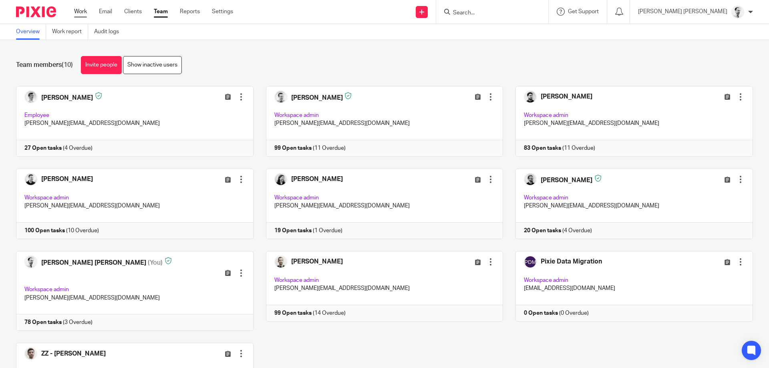
click at [74, 8] on link "Work" at bounding box center [80, 12] width 13 height 8
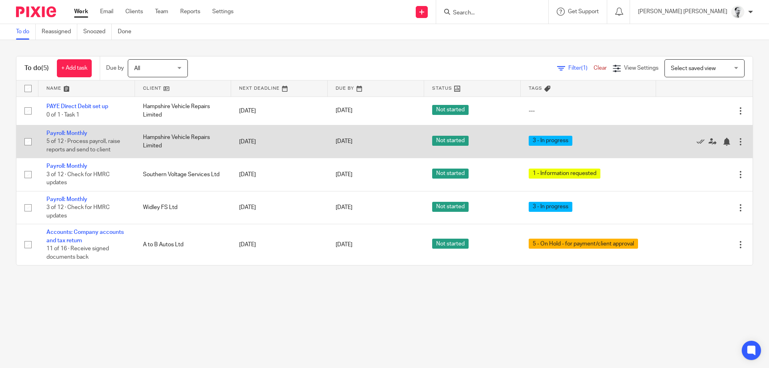
click at [64, 130] on td "Payroll: Monthly 5 of 12 · Process payroll, raise reports and send to client" at bounding box center [86, 141] width 96 height 33
click at [66, 134] on link "Payroll: Monthly" at bounding box center [66, 133] width 41 height 6
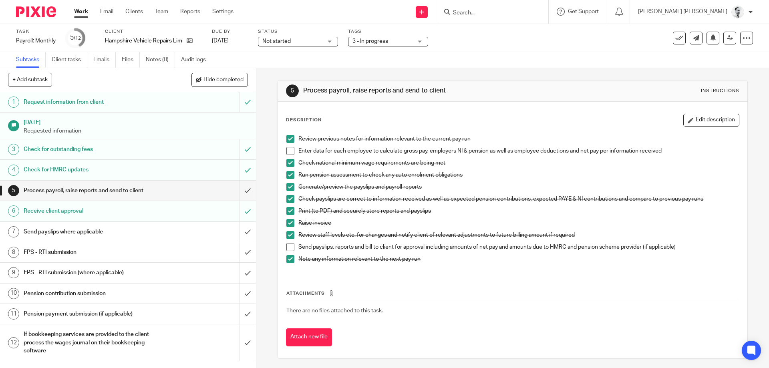
click at [290, 247] on span at bounding box center [290, 247] width 8 height 8
click at [292, 246] on span at bounding box center [290, 247] width 8 height 8
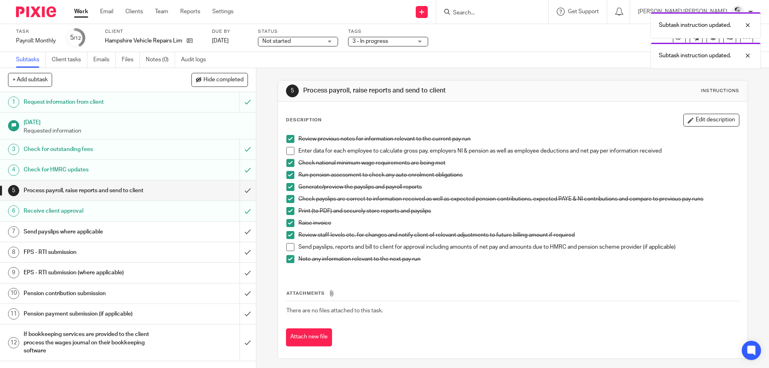
click at [288, 246] on span at bounding box center [290, 247] width 8 height 8
click at [326, 247] on p "Send payslips, reports and bill to client for approval including amounts of net…" at bounding box center [518, 247] width 440 height 8
click at [393, 250] on p "Send payslips, reports and bill to client for approval including amounts of net…" at bounding box center [518, 247] width 440 height 8
click at [397, 250] on p "Send payslips, reports and bill to client for approval including amounts of net…" at bounding box center [518, 247] width 440 height 8
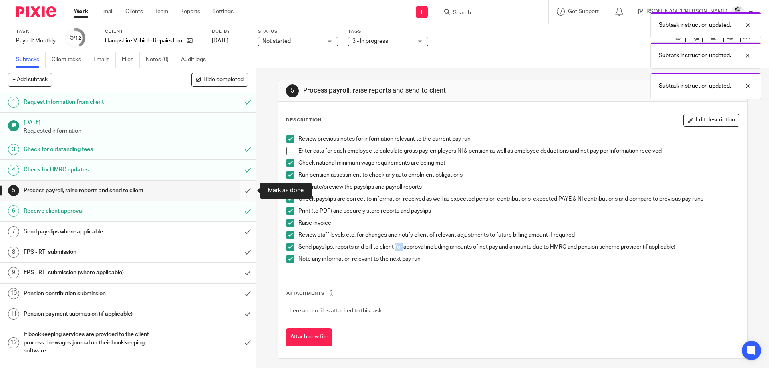
click at [245, 190] on input "submit" at bounding box center [128, 191] width 256 height 20
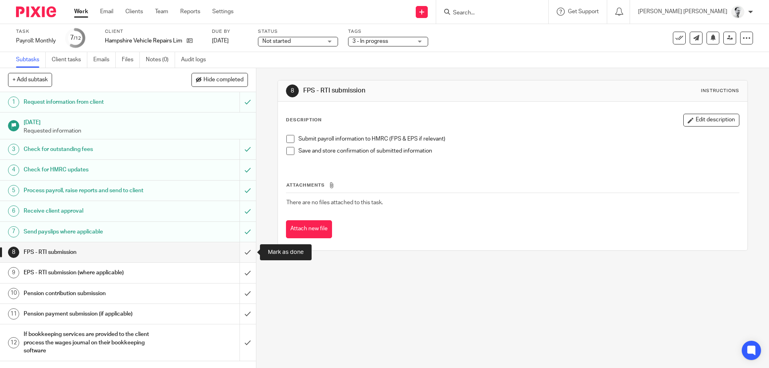
click at [243, 248] on input "submit" at bounding box center [128, 252] width 256 height 20
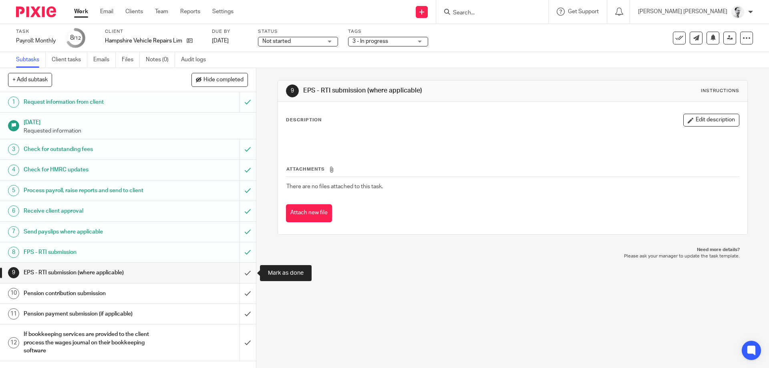
click at [248, 272] on input "submit" at bounding box center [128, 273] width 256 height 20
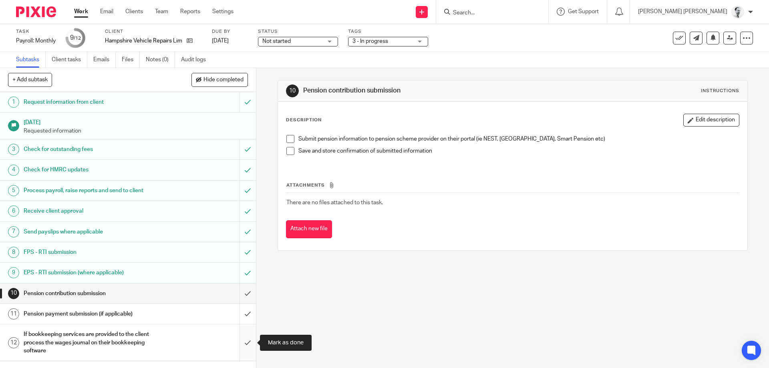
click at [251, 343] on input "submit" at bounding box center [128, 342] width 256 height 36
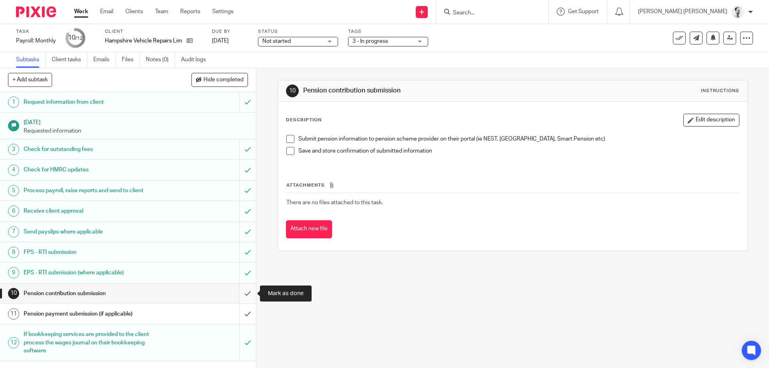
click at [251, 296] on input "submit" at bounding box center [128, 293] width 256 height 20
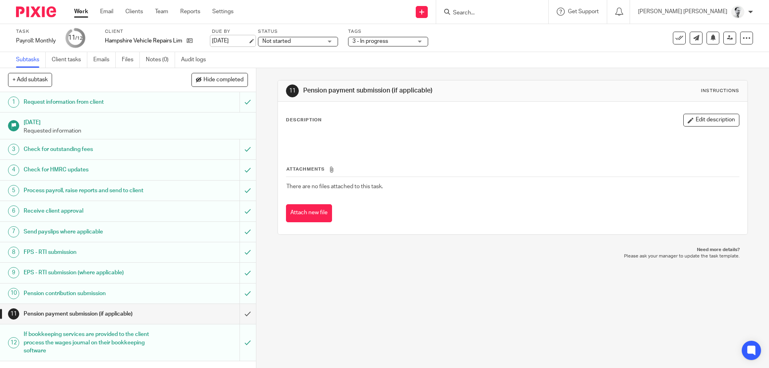
click at [234, 45] on link "[DATE]" at bounding box center [230, 41] width 36 height 8
click at [402, 72] on div "11 Pension payment submission (if applicable) Instructions Description Edit des…" at bounding box center [512, 157] width 470 height 179
click at [386, 40] on span "3 - In progress" at bounding box center [370, 41] width 36 height 6
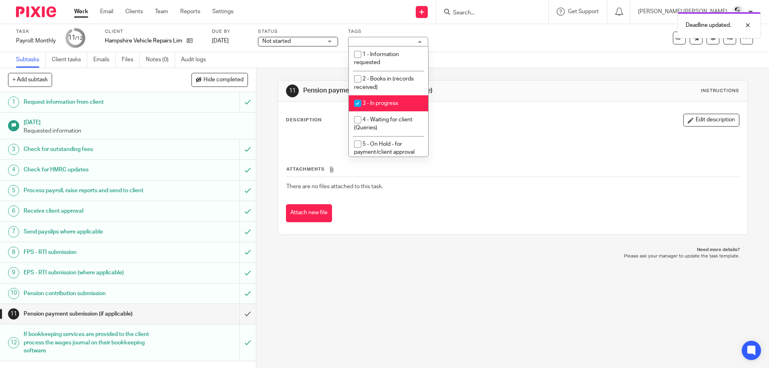
click at [508, 112] on div "Description Edit description Attachments There are no files attached to this ta…" at bounding box center [512, 168] width 469 height 132
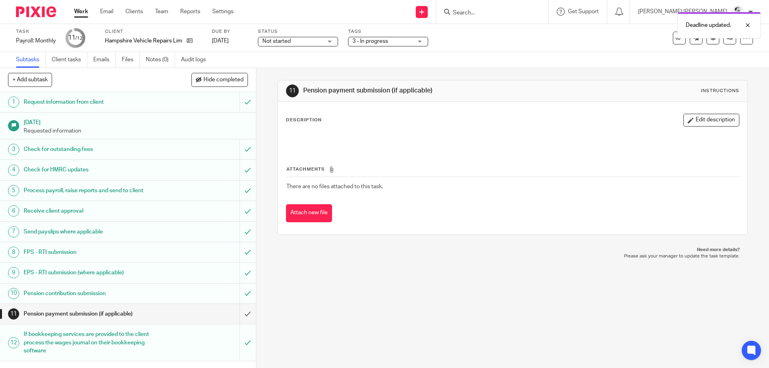
click at [388, 42] on span "3 - In progress" at bounding box center [370, 41] width 36 height 6
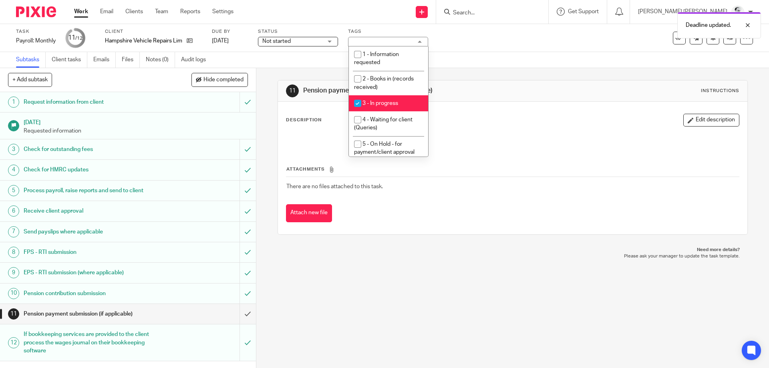
click at [392, 39] on div "3 - In progress" at bounding box center [388, 42] width 80 height 10
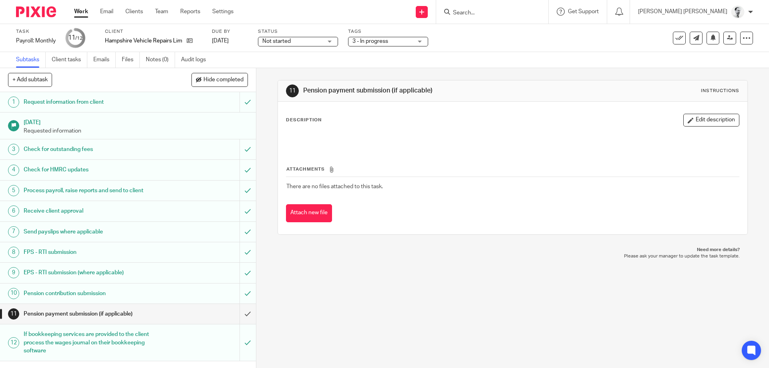
click at [91, 14] on ul "Work Email Clients Team Reports Settings" at bounding box center [159, 12] width 171 height 8
click at [81, 14] on link "Work" at bounding box center [81, 12] width 14 height 8
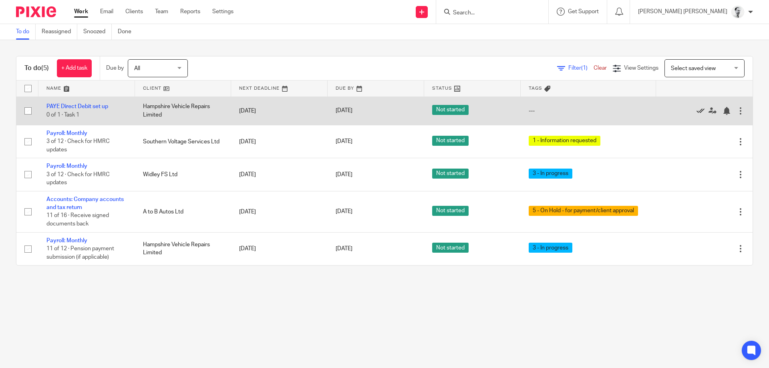
click at [701, 109] on icon at bounding box center [700, 111] width 8 height 8
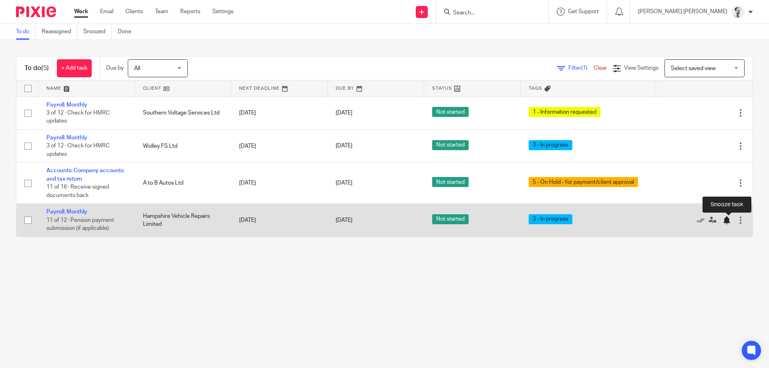
click at [731, 222] on div at bounding box center [728, 220] width 12 height 8
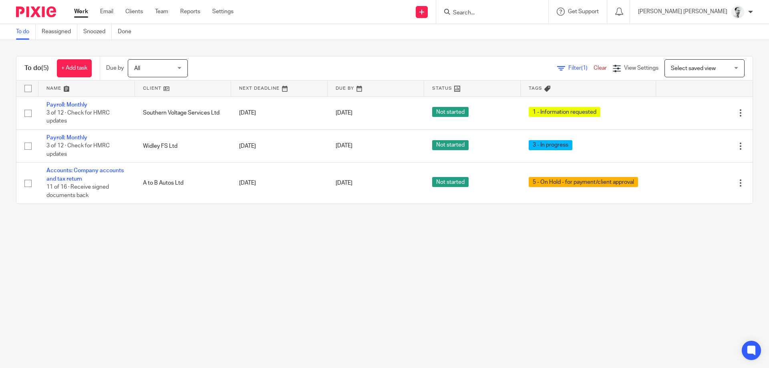
click at [503, 14] on input "Search" at bounding box center [488, 13] width 72 height 7
click at [183, 229] on main "To do Reassigned Snoozed Done To do (5) + Add task Due by All All Today Tomorro…" at bounding box center [384, 184] width 769 height 368
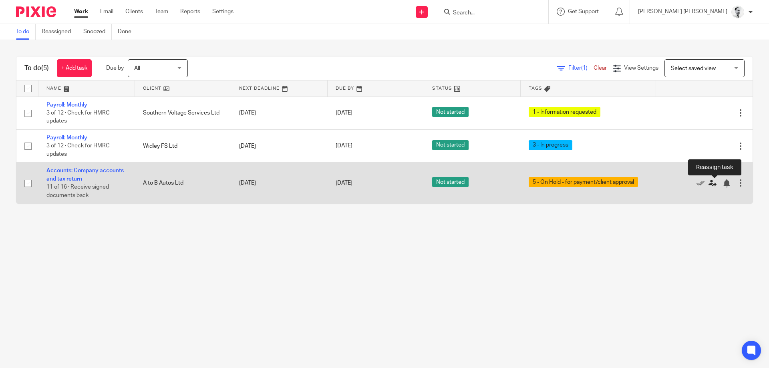
click at [712, 182] on icon at bounding box center [712, 183] width 8 height 8
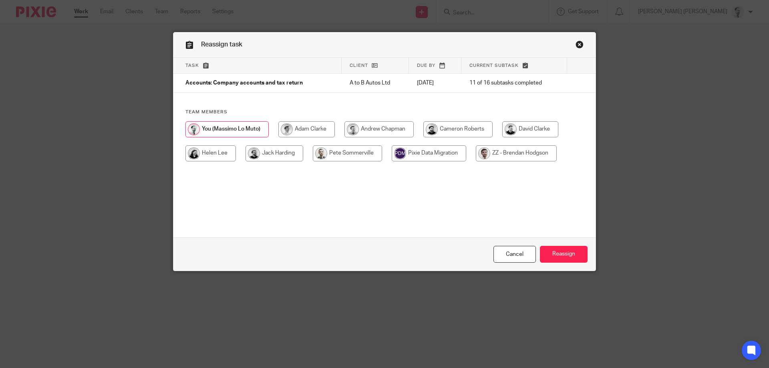
click at [513, 128] on input "radio" at bounding box center [530, 129] width 56 height 16
radio input "true"
click at [337, 125] on div at bounding box center [384, 145] width 398 height 48
drag, startPoint x: 294, startPoint y: 126, endPoint x: 307, endPoint y: 125, distance: 13.2
click at [296, 124] on input "radio" at bounding box center [306, 129] width 56 height 16
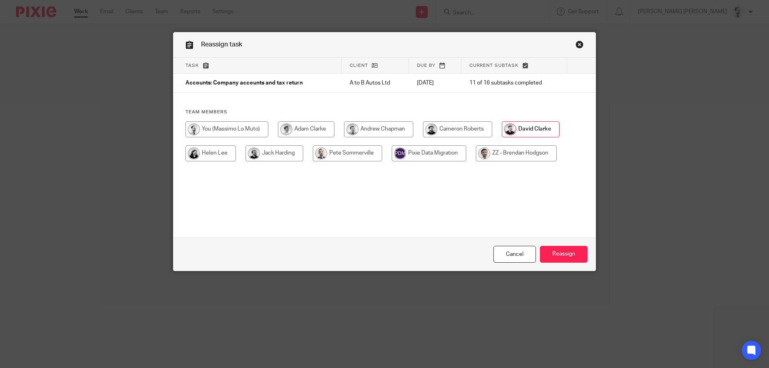
radio input "true"
click at [399, 128] on input "radio" at bounding box center [379, 129] width 69 height 16
radio input "true"
click at [571, 254] on input "Reassign" at bounding box center [564, 254] width 48 height 17
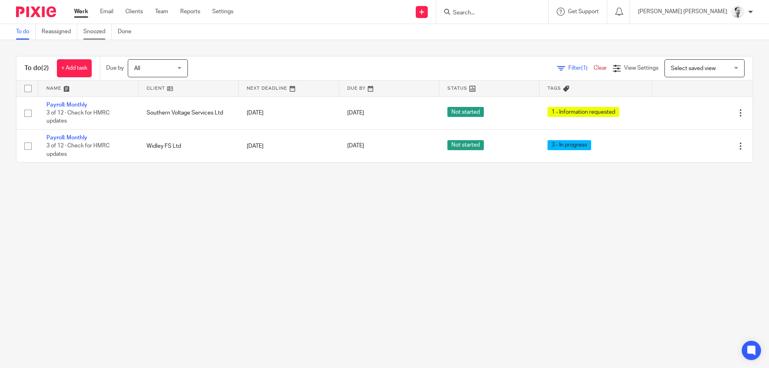
click at [93, 31] on link "Snoozed" at bounding box center [97, 32] width 28 height 16
click at [77, 33] on link "Reassigned" at bounding box center [60, 32] width 36 height 16
click at [42, 33] on link "Reassigned" at bounding box center [60, 32] width 36 height 16
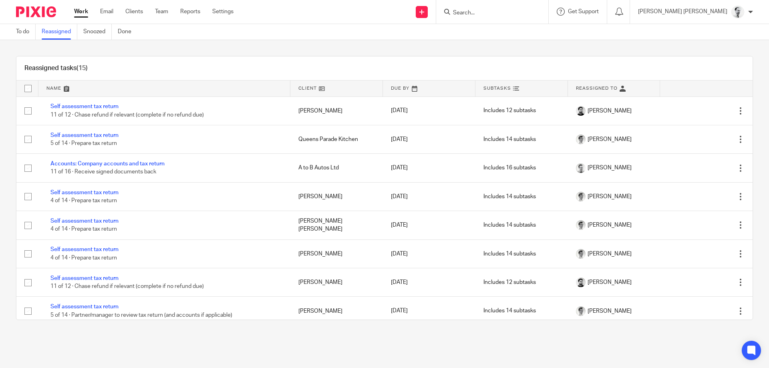
click at [53, 90] on link at bounding box center [164, 88] width 252 height 16
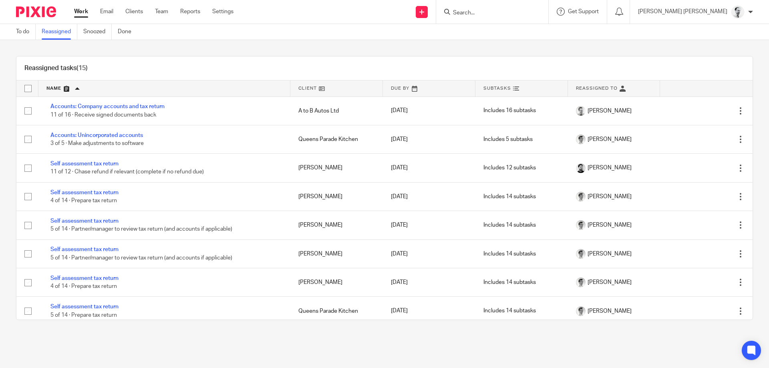
click at [83, 11] on link "Work" at bounding box center [81, 12] width 14 height 8
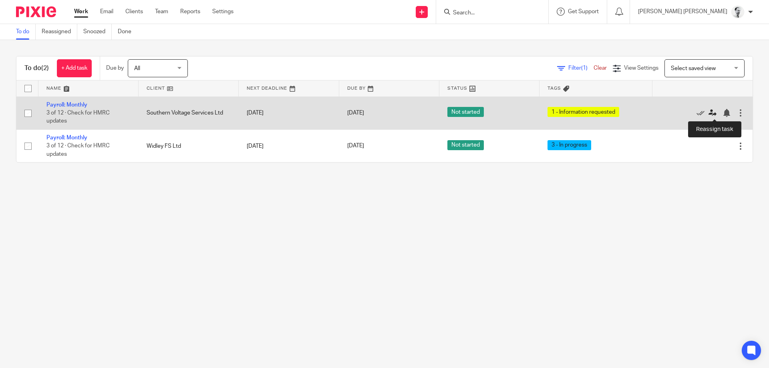
click at [713, 112] on icon at bounding box center [712, 113] width 8 height 8
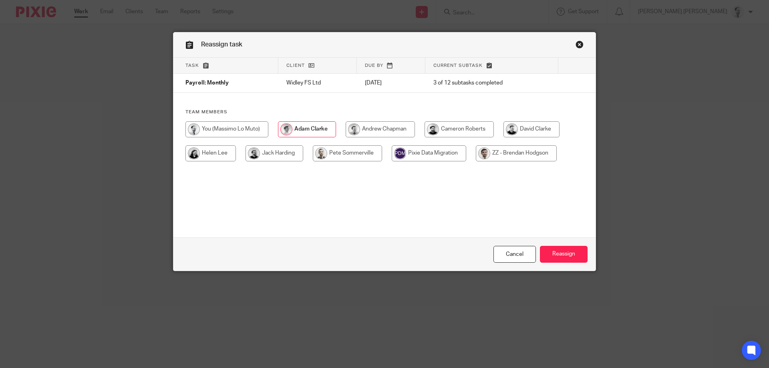
drag, startPoint x: 371, startPoint y: 136, endPoint x: 393, endPoint y: 136, distance: 21.2
click at [371, 134] on input "radio" at bounding box center [379, 129] width 69 height 16
radio input "true"
click at [562, 247] on input "Reassign" at bounding box center [564, 254] width 48 height 17
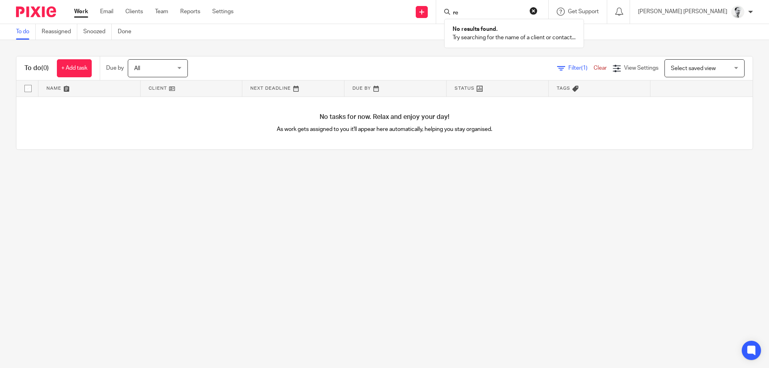
type input "r"
click at [69, 64] on link "+ Add task" at bounding box center [74, 68] width 35 height 18
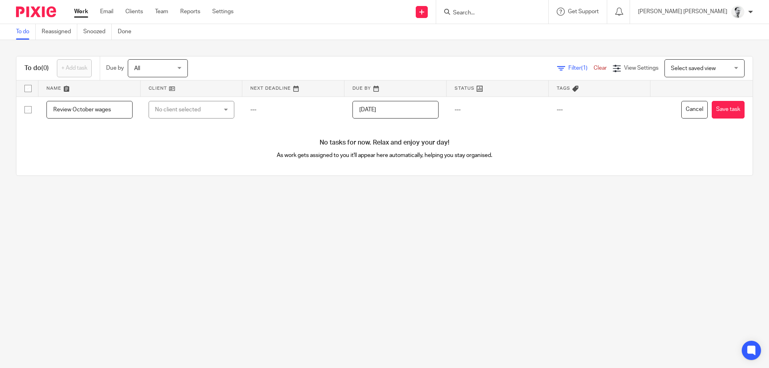
type input "Review October wages"
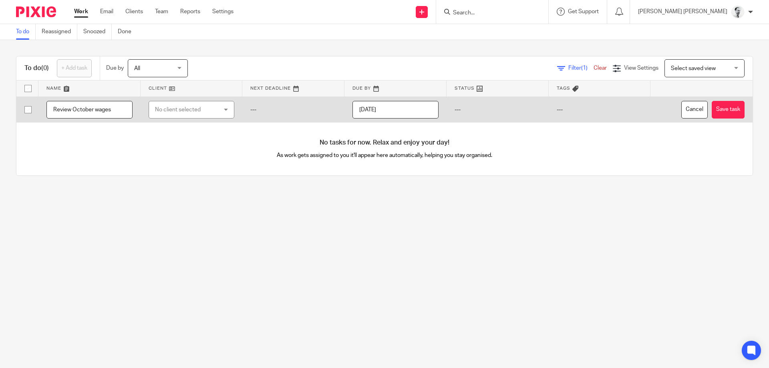
drag, startPoint x: 173, startPoint y: 94, endPoint x: 172, endPoint y: 110, distance: 15.6
click at [173, 101] on table "Name Client Next Deadline Due By Status Tags Review October wages No client sel…" at bounding box center [384, 101] width 736 height 42
click at [172, 110] on div "No client selected" at bounding box center [186, 109] width 63 height 17
type input "G"
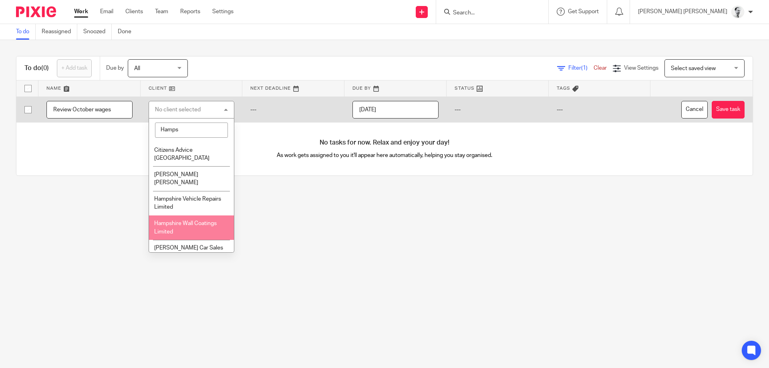
type input "Hamps"
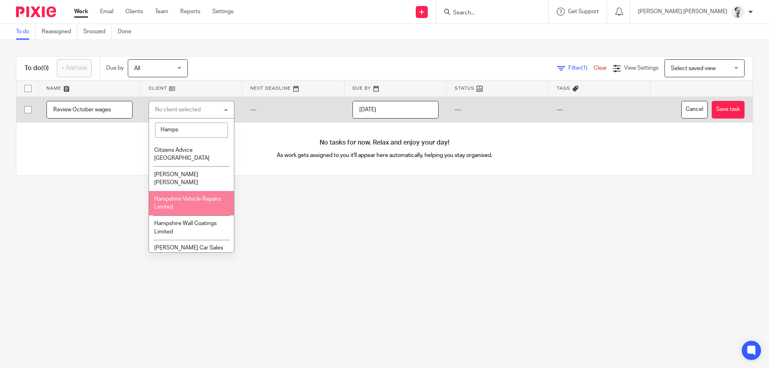
click at [207, 191] on li "Hampshire Vehicle Repairs Limited" at bounding box center [191, 203] width 85 height 24
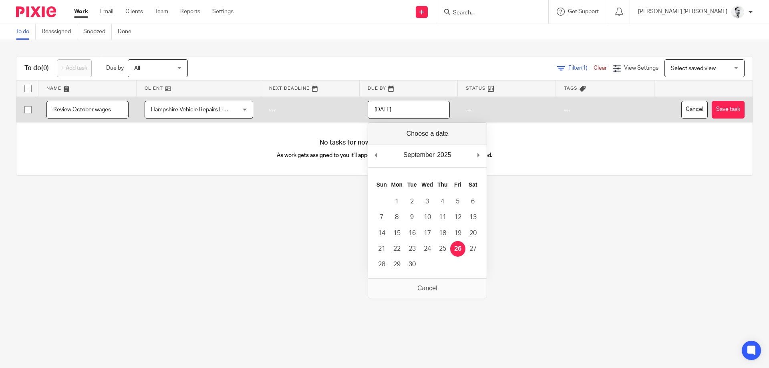
click at [428, 103] on input "[DATE]" at bounding box center [408, 110] width 82 height 18
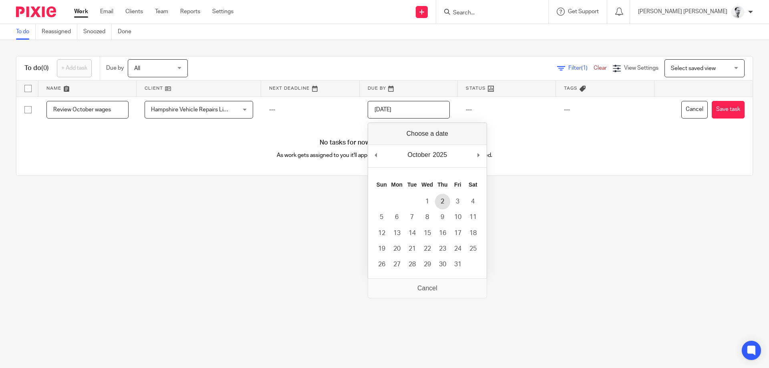
type input "[DATE]"
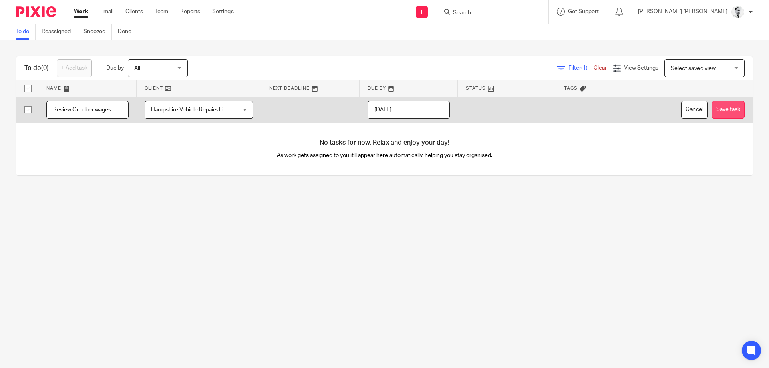
click at [718, 105] on button "Save task" at bounding box center [727, 110] width 33 height 18
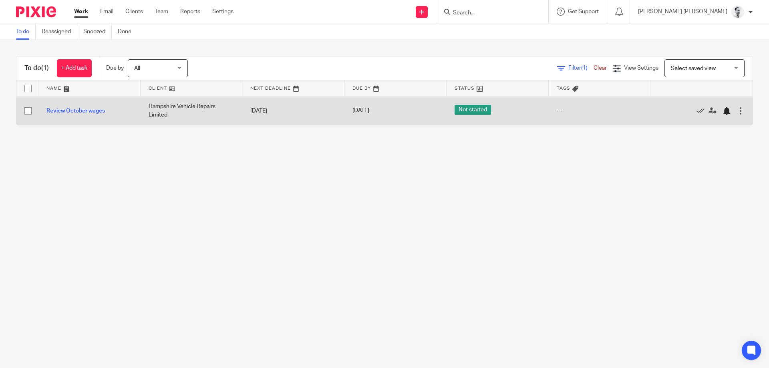
click at [730, 114] on div at bounding box center [728, 111] width 12 height 8
